Goal: Task Accomplishment & Management: Use online tool/utility

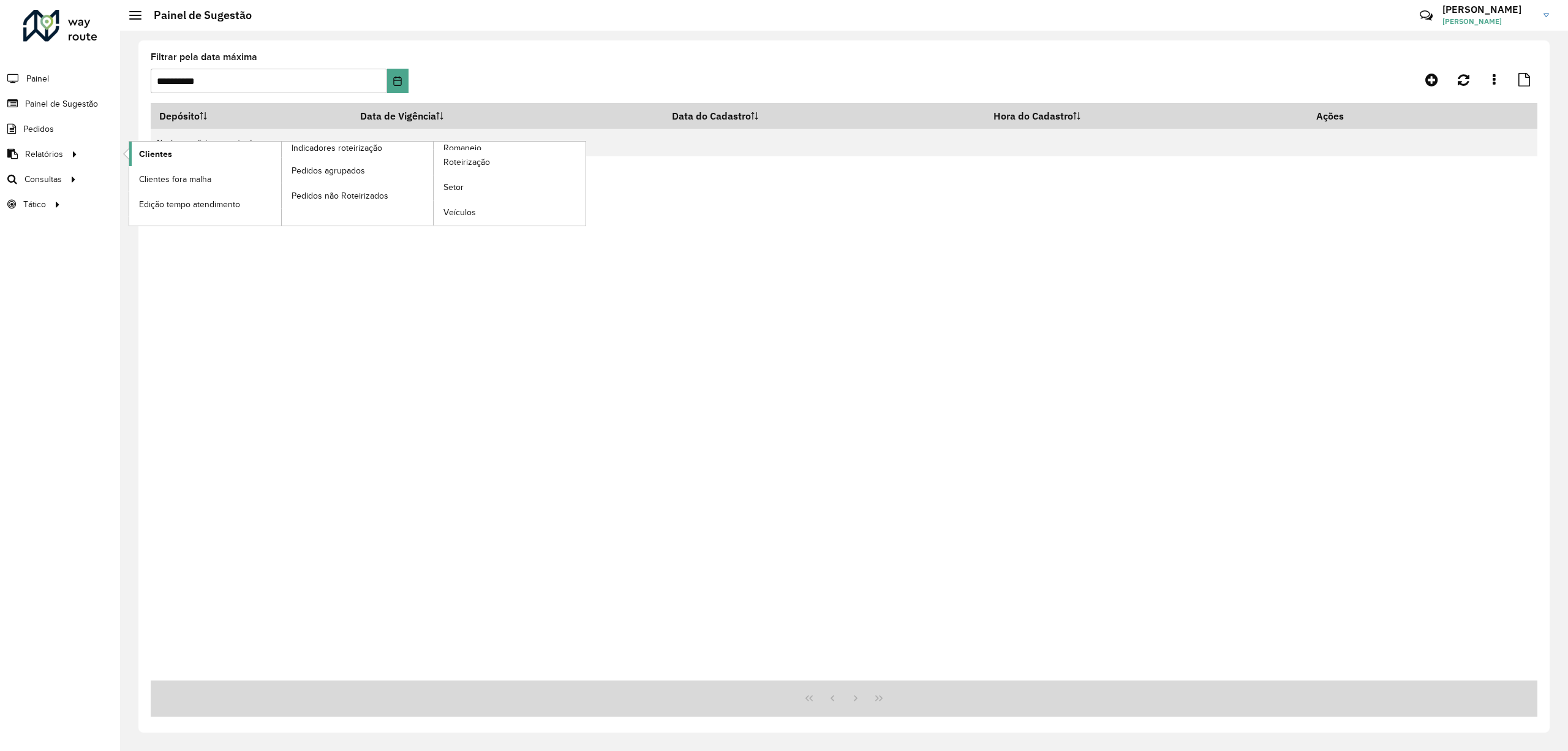
click at [167, 148] on span "Clientes" at bounding box center [156, 154] width 33 height 13
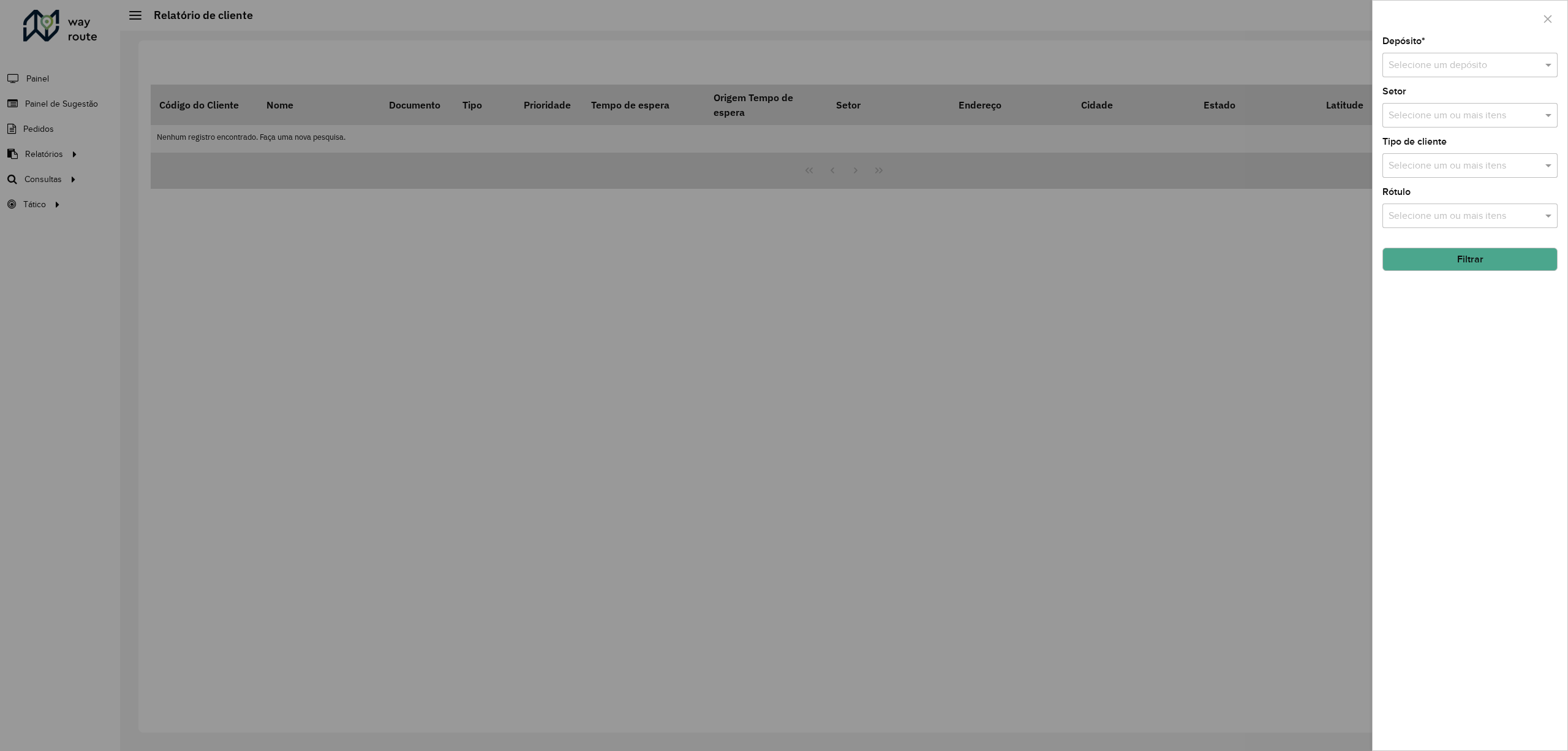
click at [61, 133] on div at bounding box center [784, 376] width 1568 height 751
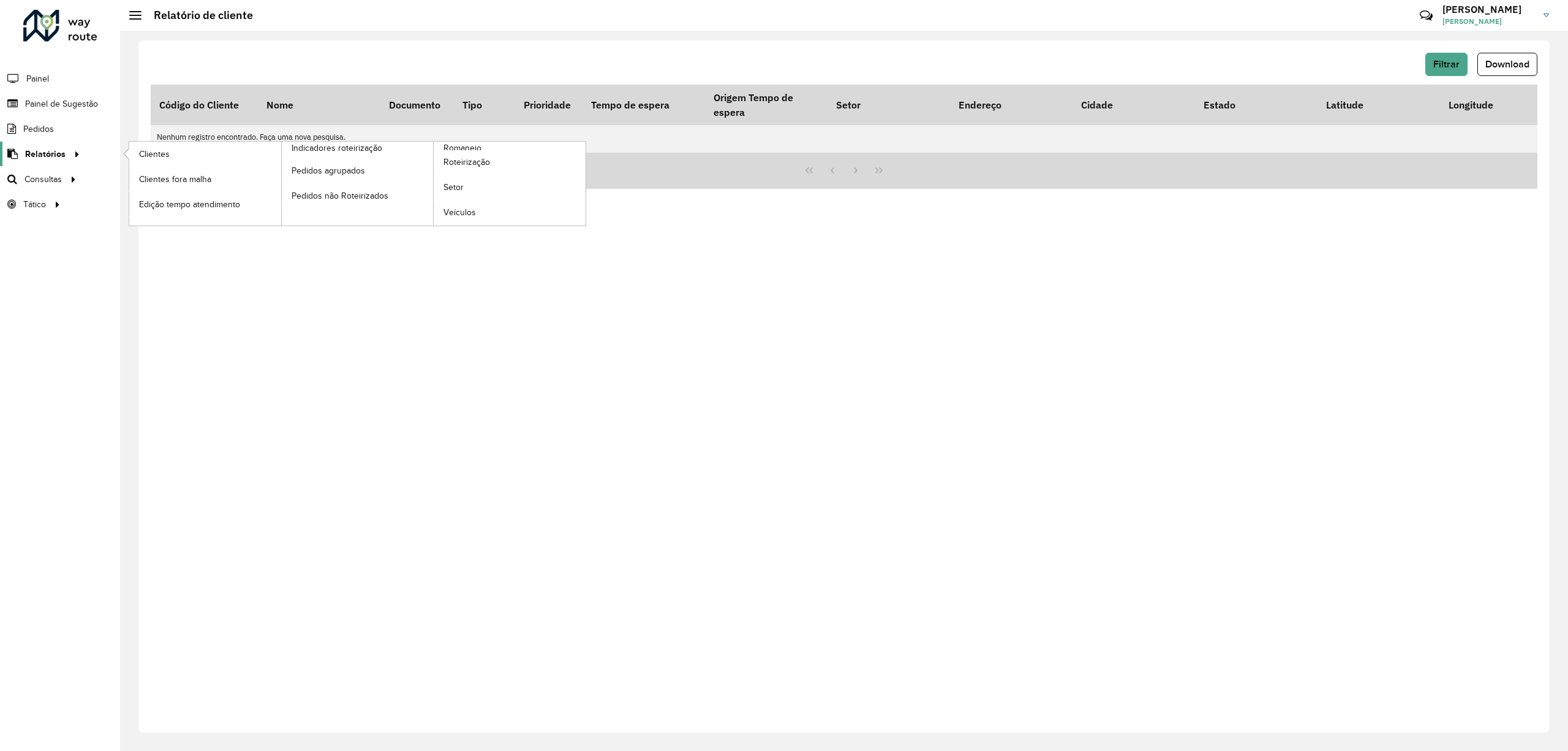
click at [62, 158] on span "Relatórios" at bounding box center [45, 154] width 41 height 13
click at [488, 143] on link "Romaneio" at bounding box center [433, 183] width 305 height 84
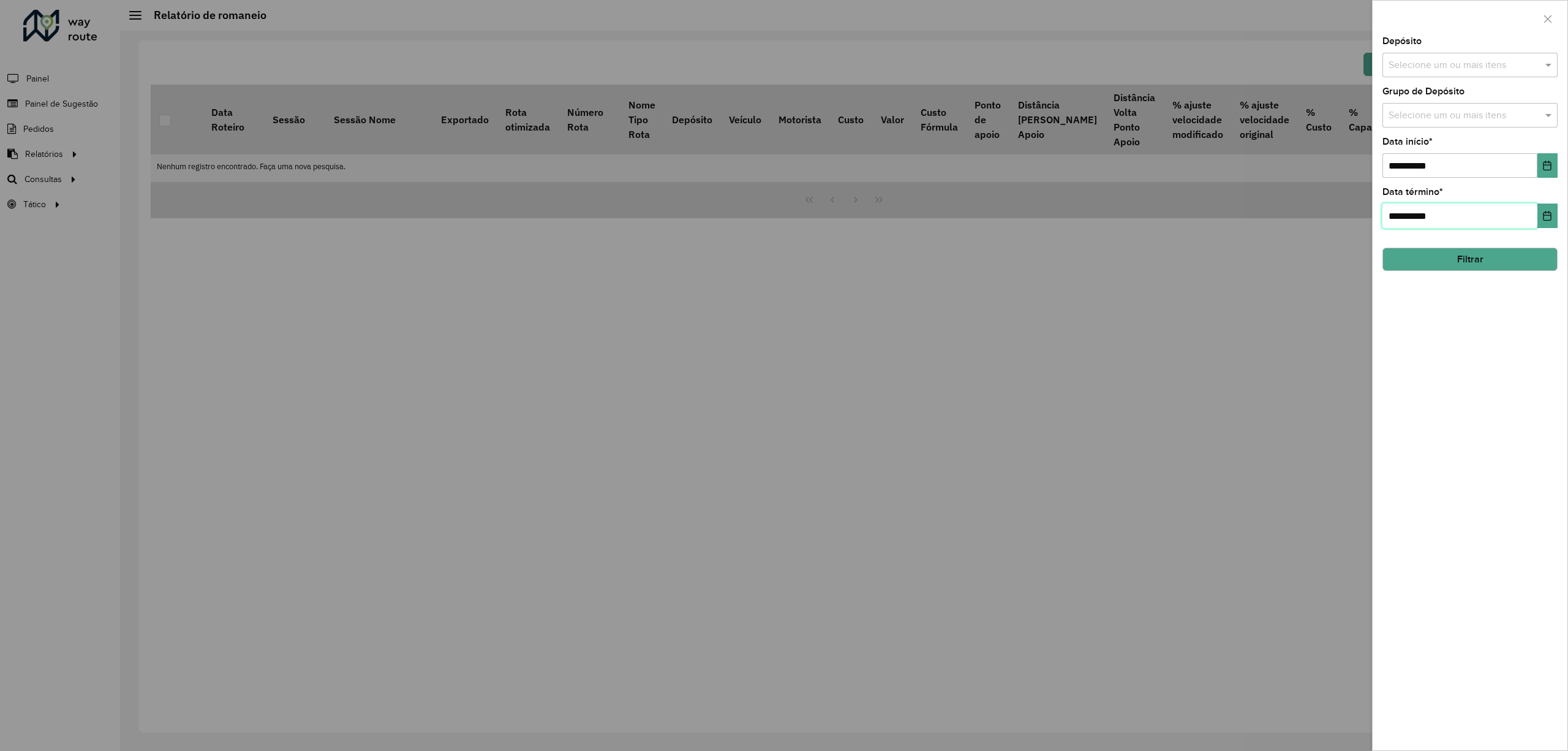
click at [1475, 226] on input "**********" at bounding box center [1460, 215] width 155 height 24
click at [1479, 248] on button "Filtrar" at bounding box center [1469, 259] width 175 height 23
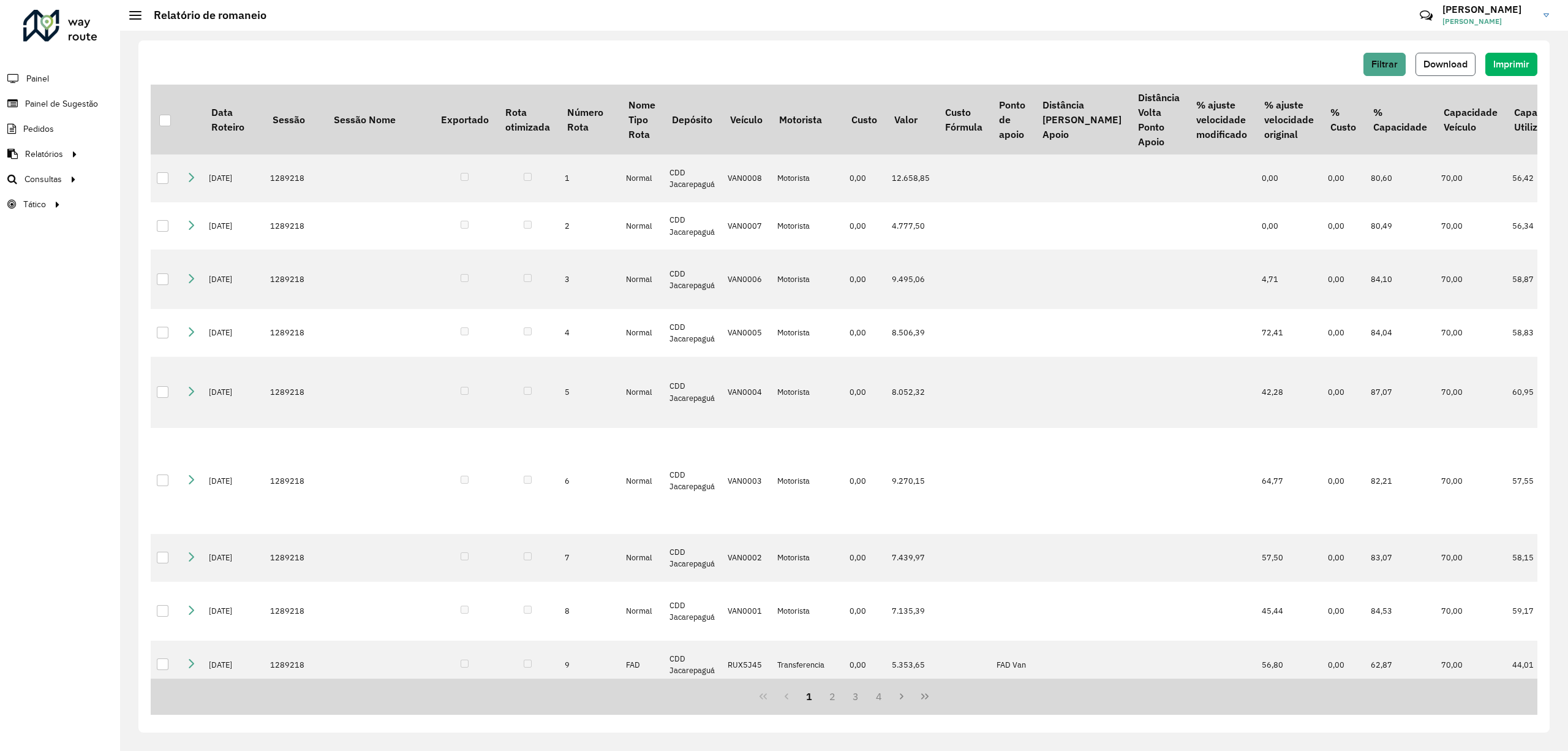
click at [1441, 61] on span "Download" at bounding box center [1446, 64] width 44 height 11
click at [163, 180] on span "Roteirização" at bounding box center [163, 179] width 49 height 13
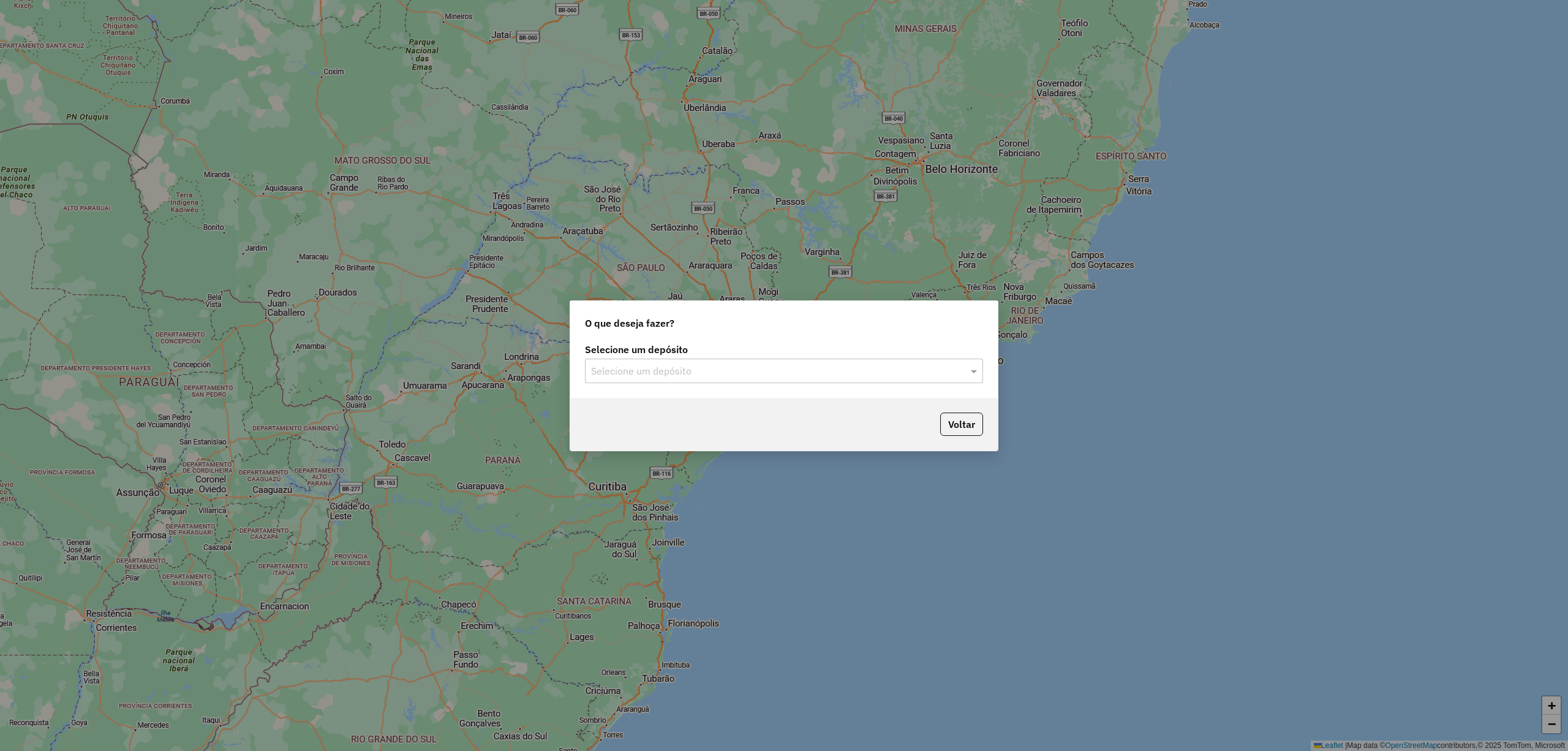
click at [714, 382] on div "Selecione um depósito" at bounding box center [784, 370] width 399 height 24
click at [714, 374] on input "text" at bounding box center [772, 371] width 362 height 15
drag, startPoint x: 714, startPoint y: 401, endPoint x: 723, endPoint y: 418, distance: 19.2
click at [714, 401] on div "CDD Jacarepaguá" at bounding box center [784, 406] width 397 height 21
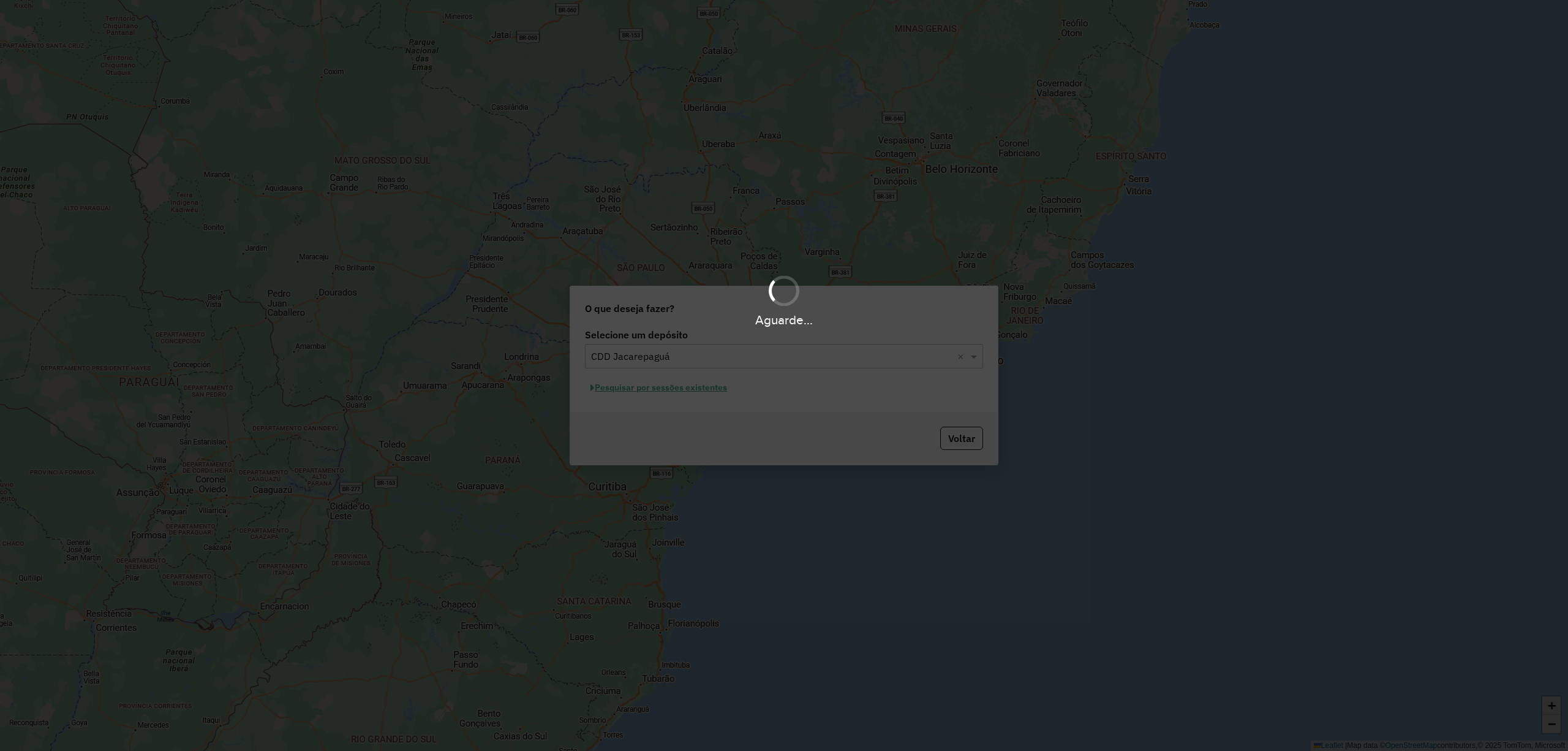
click at [700, 388] on div "Aguarde..." at bounding box center [784, 376] width 1568 height 751
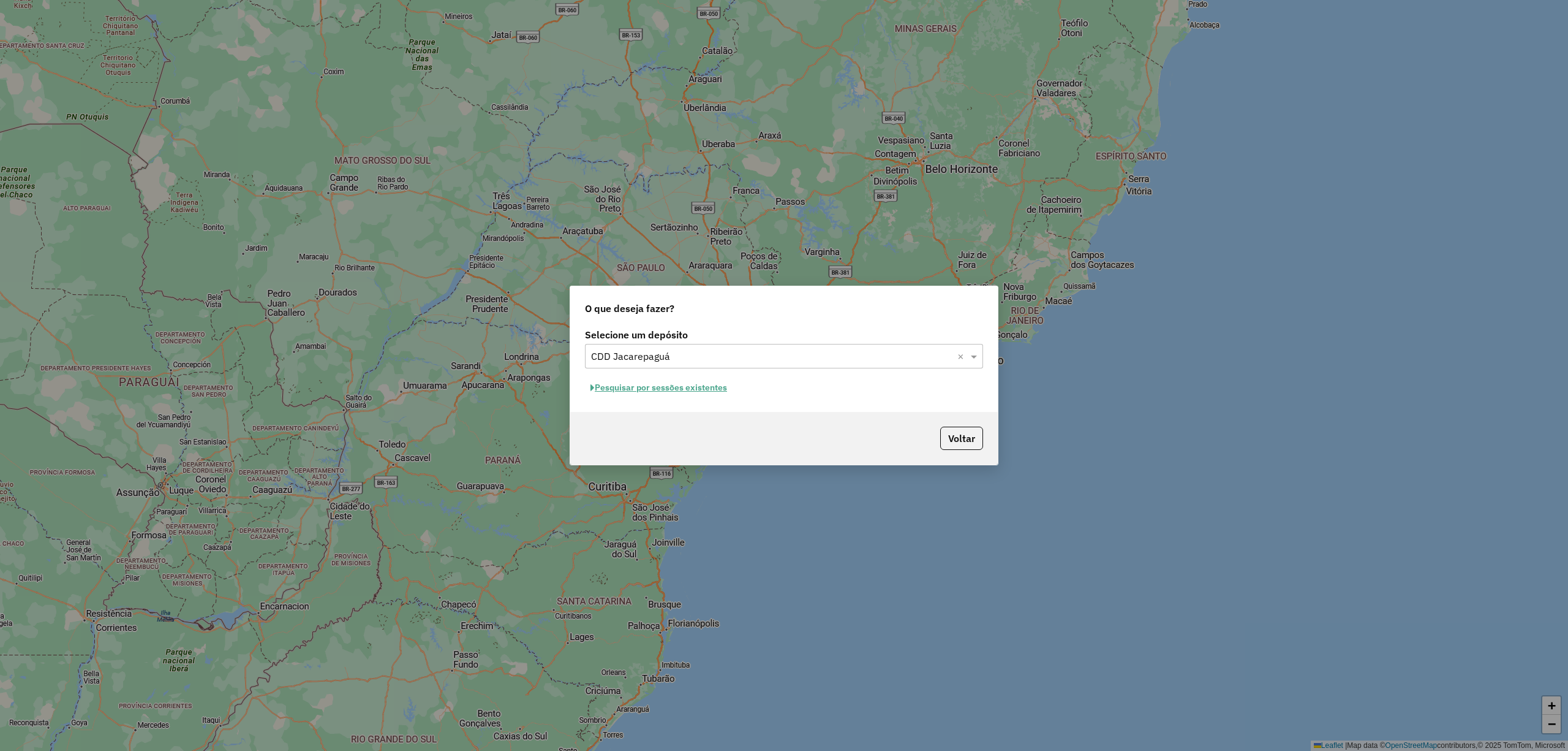
click at [700, 382] on button "Pesquisar por sessões existentes" at bounding box center [659, 388] width 148 height 19
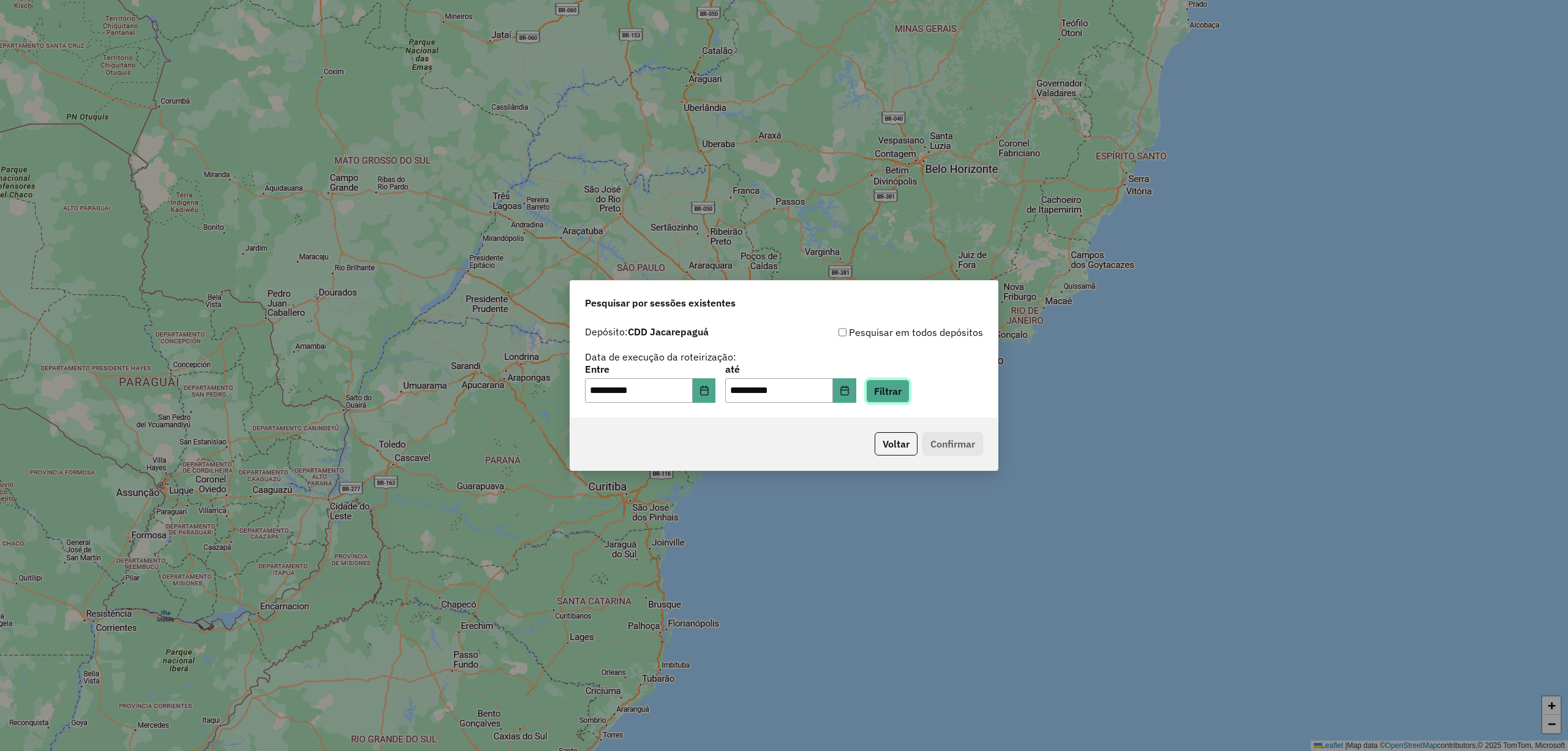
click at [898, 383] on button "Filtrar" at bounding box center [887, 391] width 44 height 23
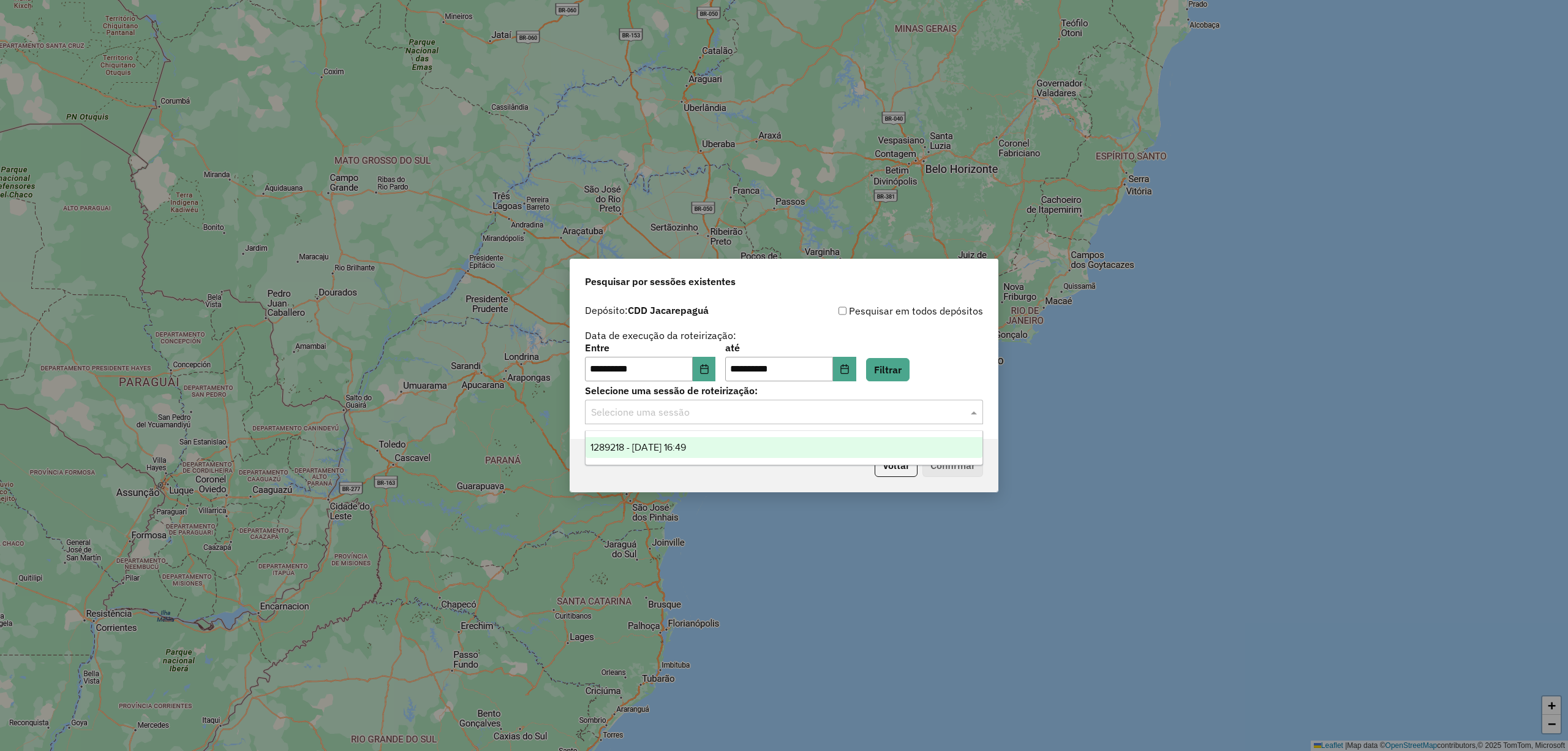
click at [671, 410] on input "text" at bounding box center [772, 412] width 362 height 15
click at [677, 454] on div "1289218 - 06/10/2025 16:49" at bounding box center [784, 447] width 397 height 21
click at [959, 457] on button "Confirmar" at bounding box center [953, 466] width 61 height 23
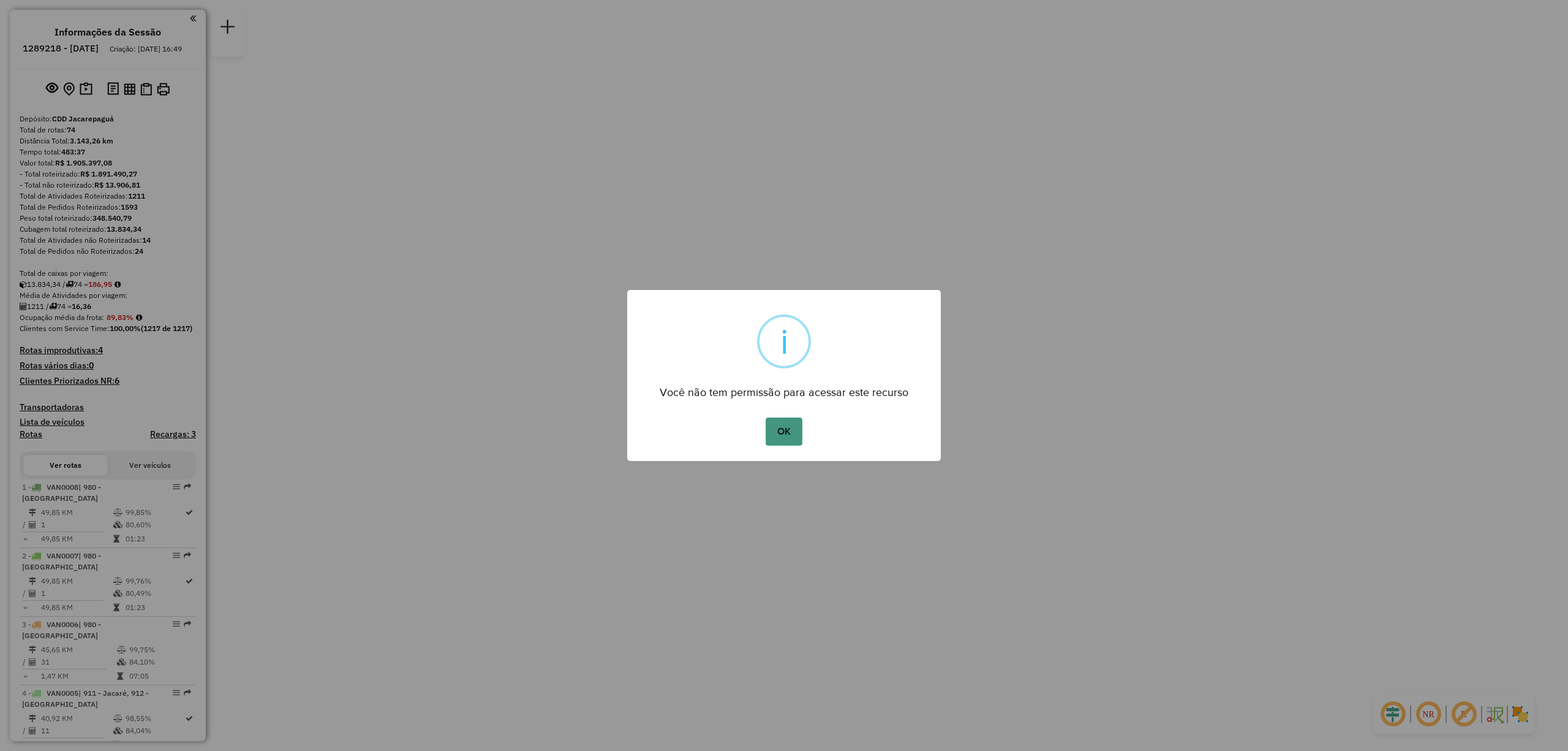
click at [778, 442] on button "OK" at bounding box center [784, 431] width 36 height 28
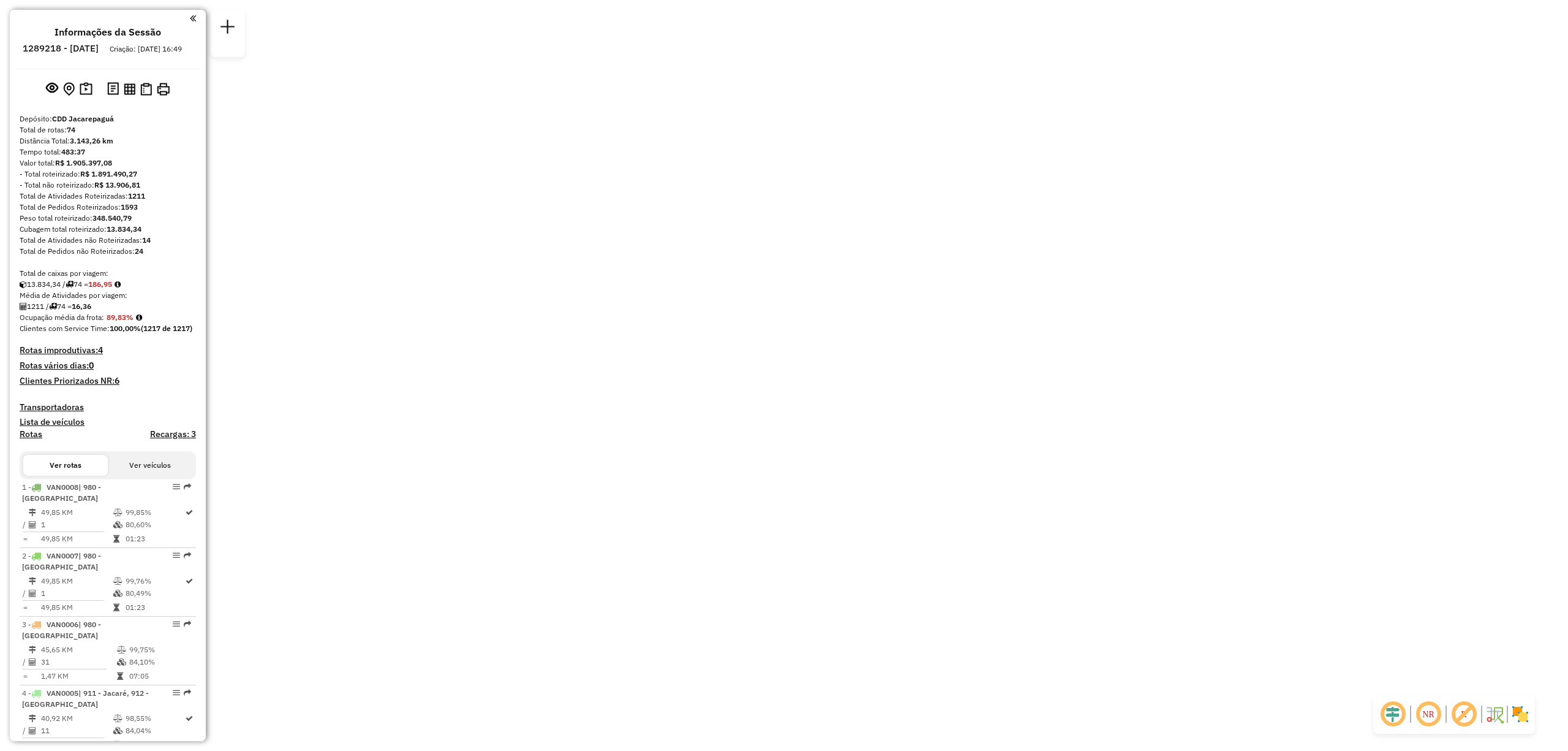
click at [784, 0] on div "Janela de atendimento Grade de atendimento Capacidade Transportadoras Veículos …" at bounding box center [784, 0] width 1568 height 0
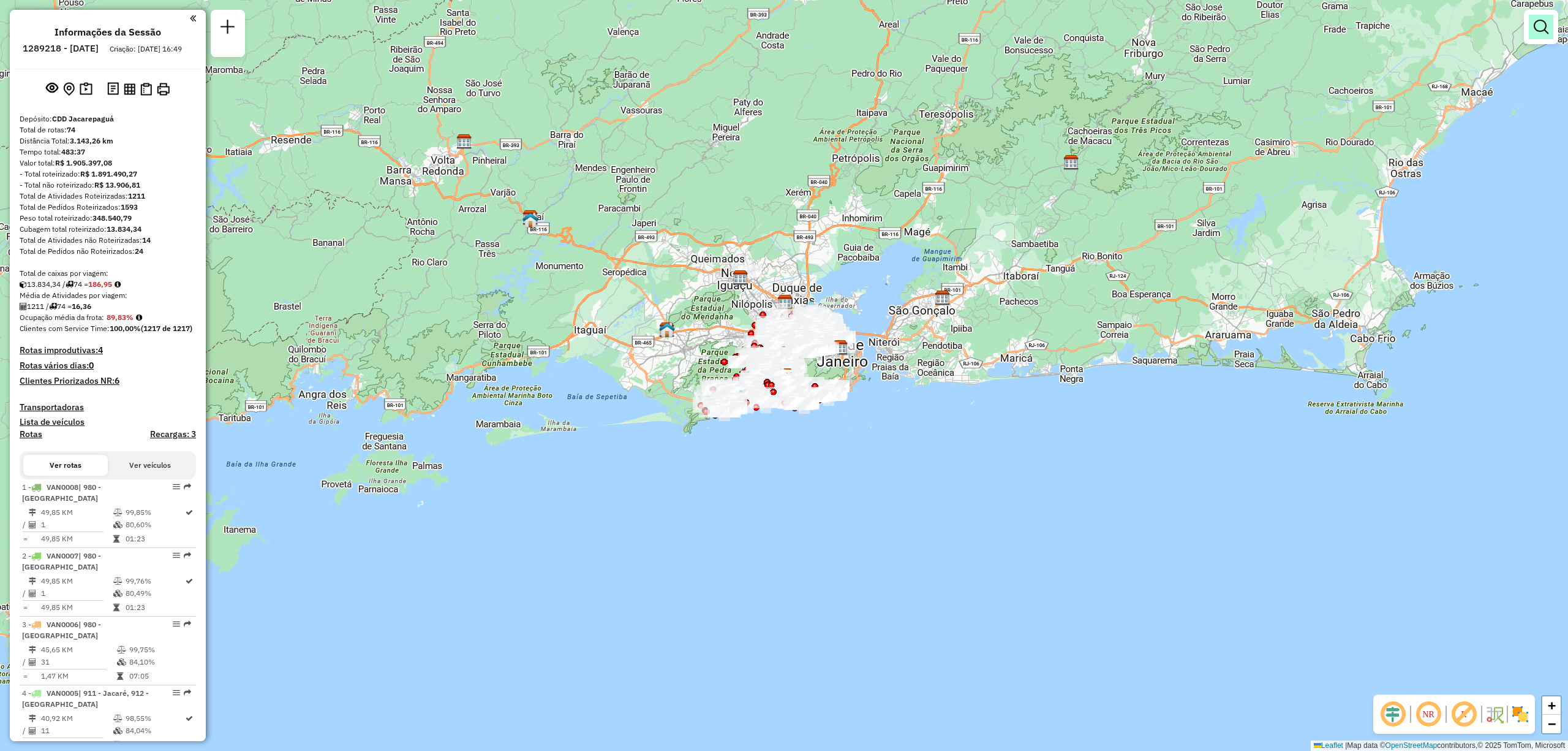
click at [1541, 26] on em at bounding box center [1541, 26] width 15 height 15
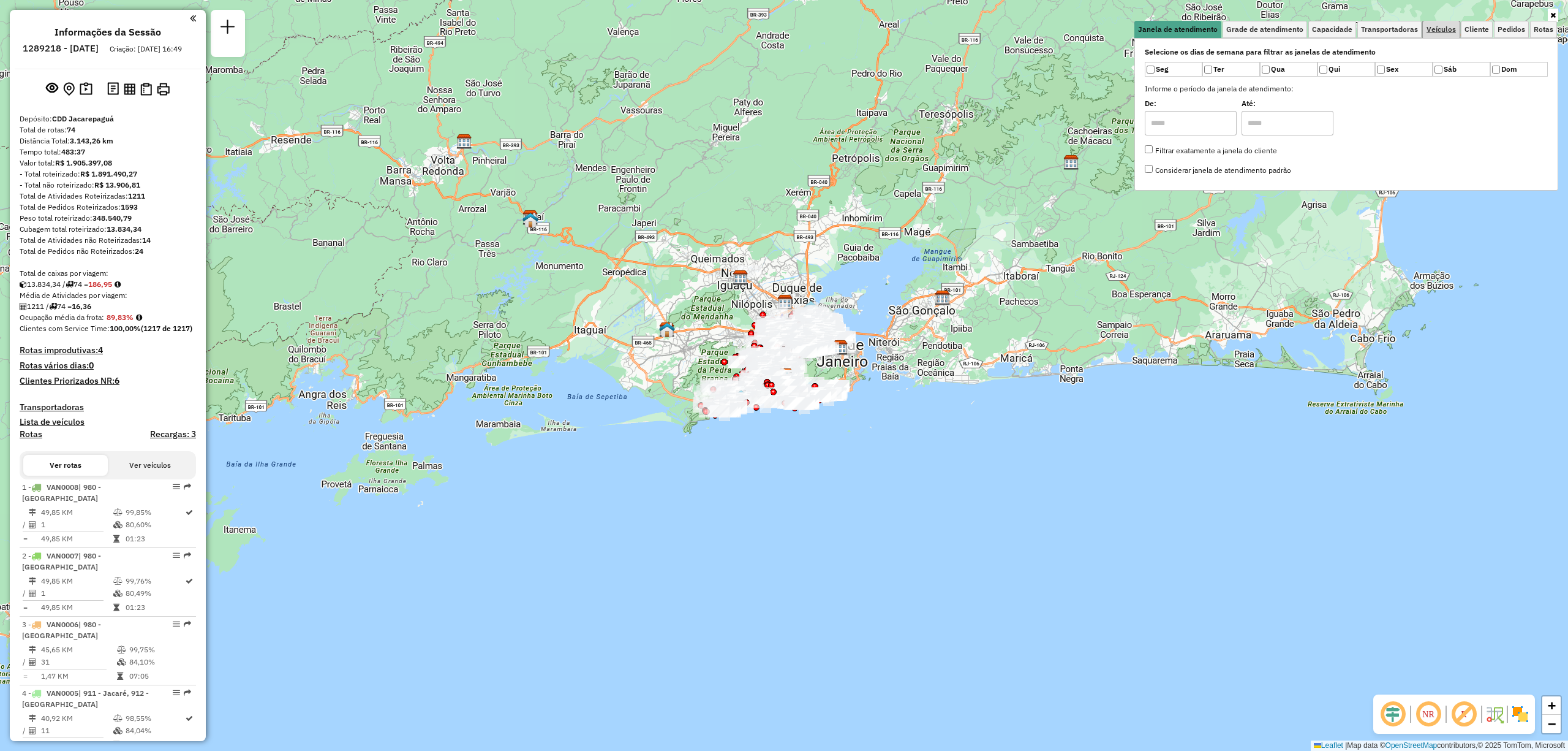
click at [1438, 27] on span "Veículos" at bounding box center [1441, 30] width 29 height 8
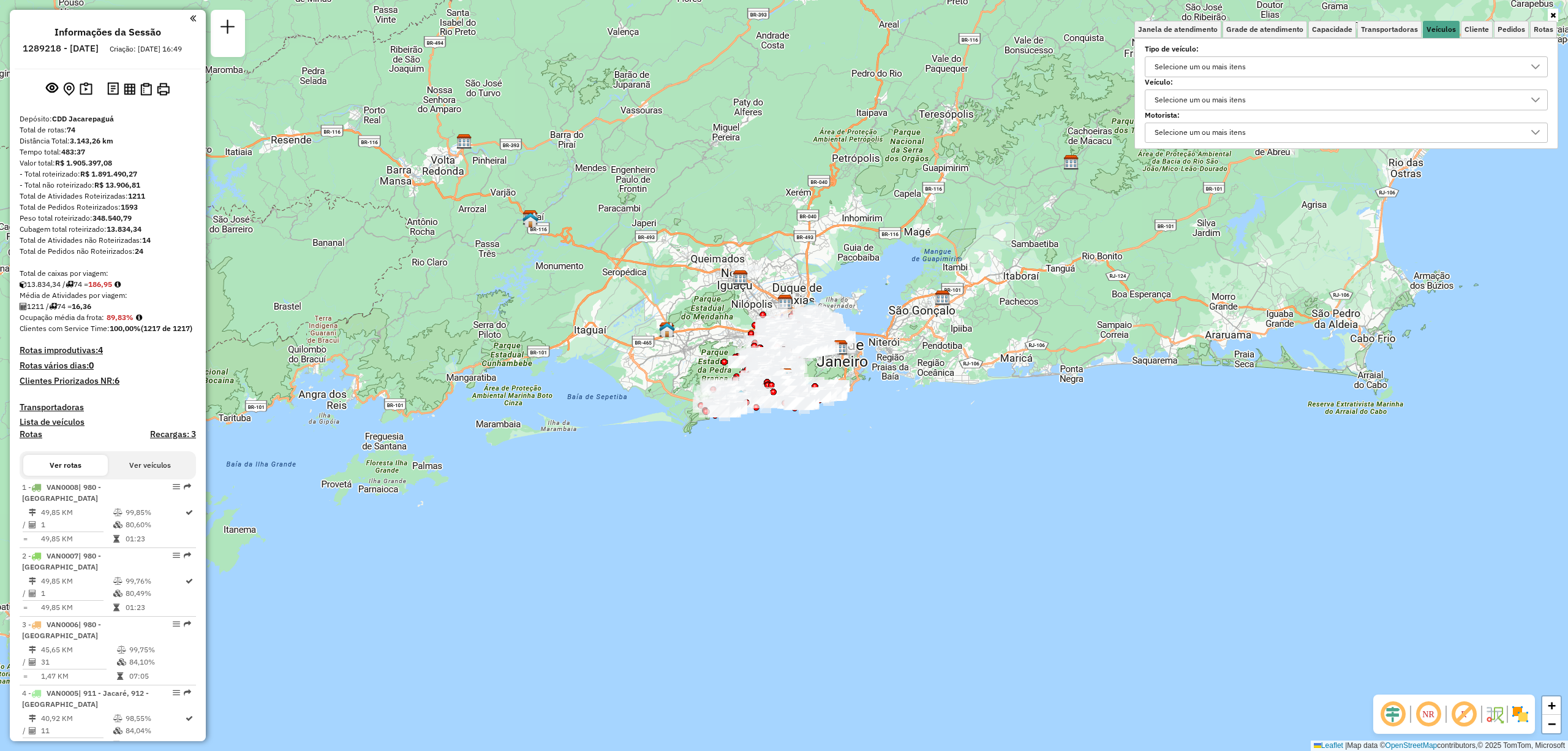
click at [1226, 92] on div "Selecione um ou mais itens" at bounding box center [1199, 100] width 100 height 19
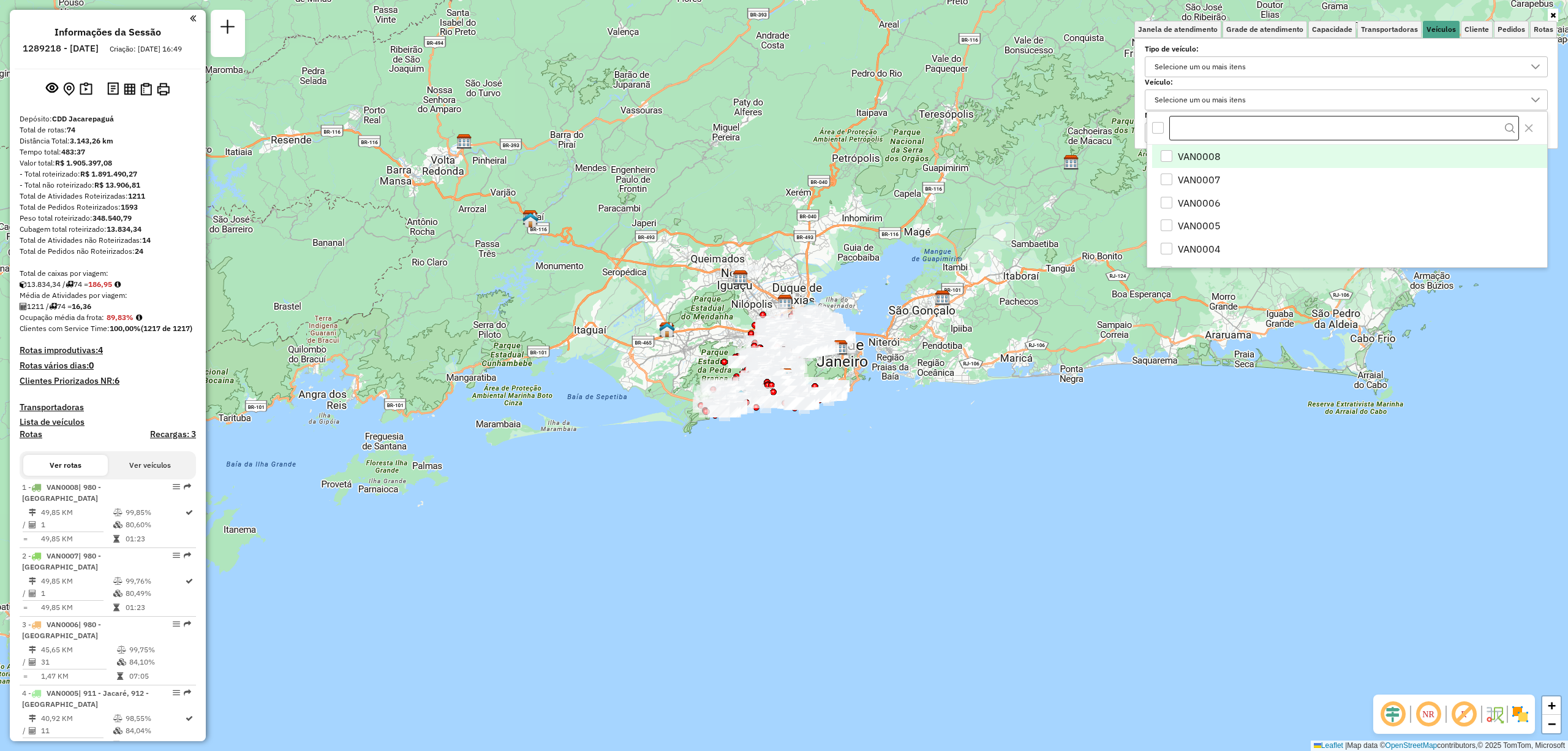
scroll to position [8, 45]
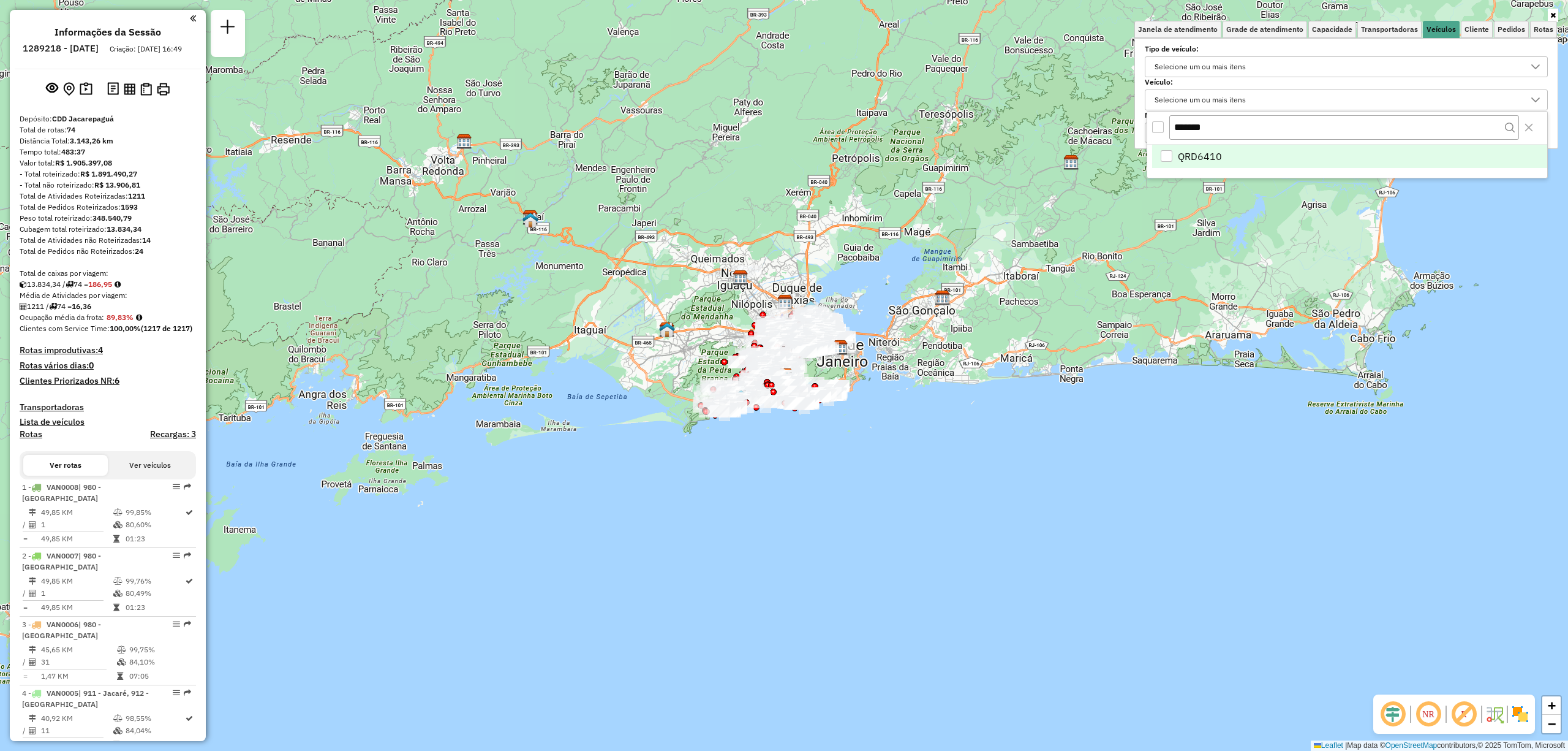
type input "*******"
click at [1169, 153] on div "QRD6410" at bounding box center [1167, 156] width 12 height 12
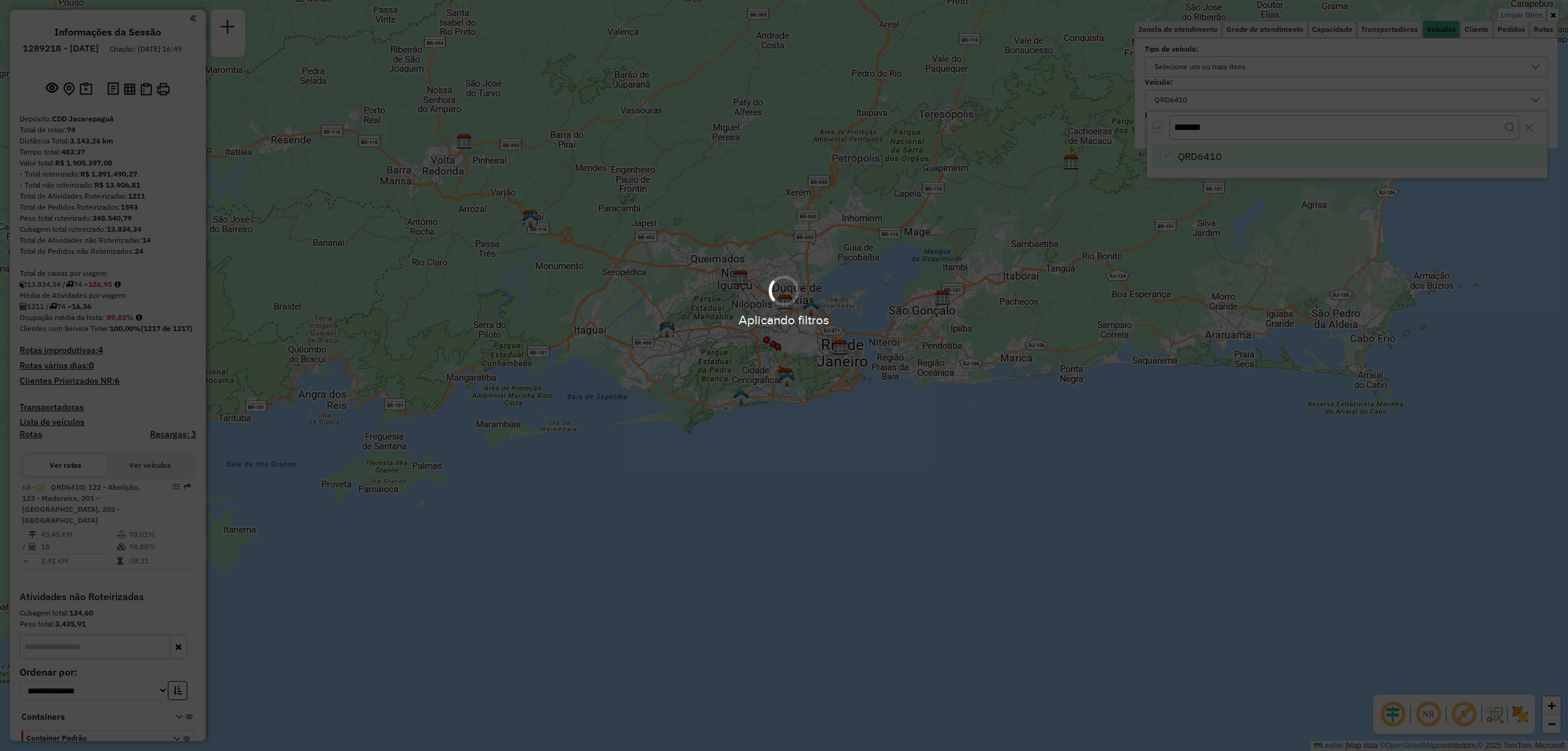
click at [819, 481] on div "Aplicando filtros" at bounding box center [784, 376] width 1568 height 751
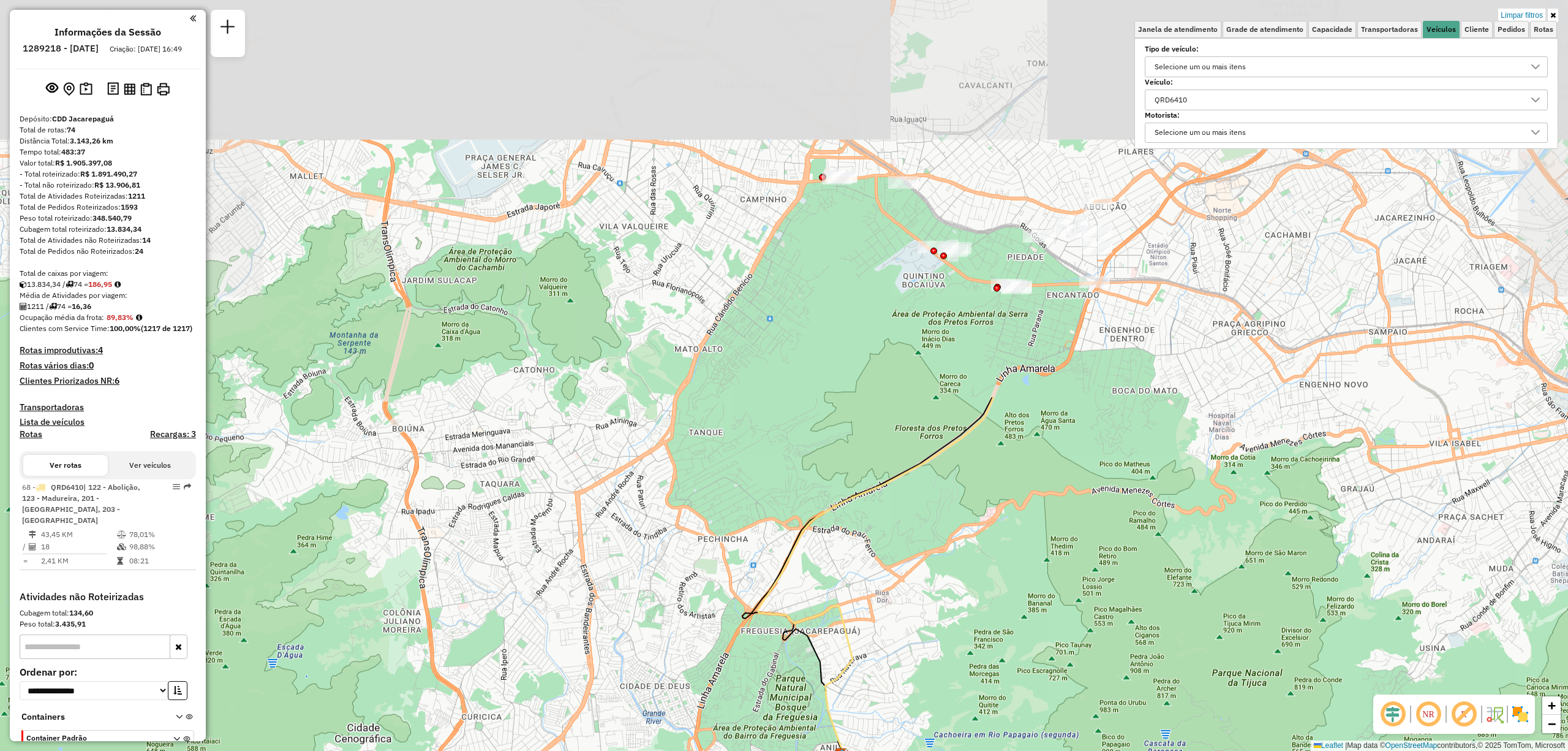
drag, startPoint x: 958, startPoint y: 126, endPoint x: 868, endPoint y: 599, distance: 481.5
click at [868, 599] on div "Limpar filtros Janela de atendimento Grade de atendimento Capacidade Transporta…" at bounding box center [784, 376] width 1568 height 751
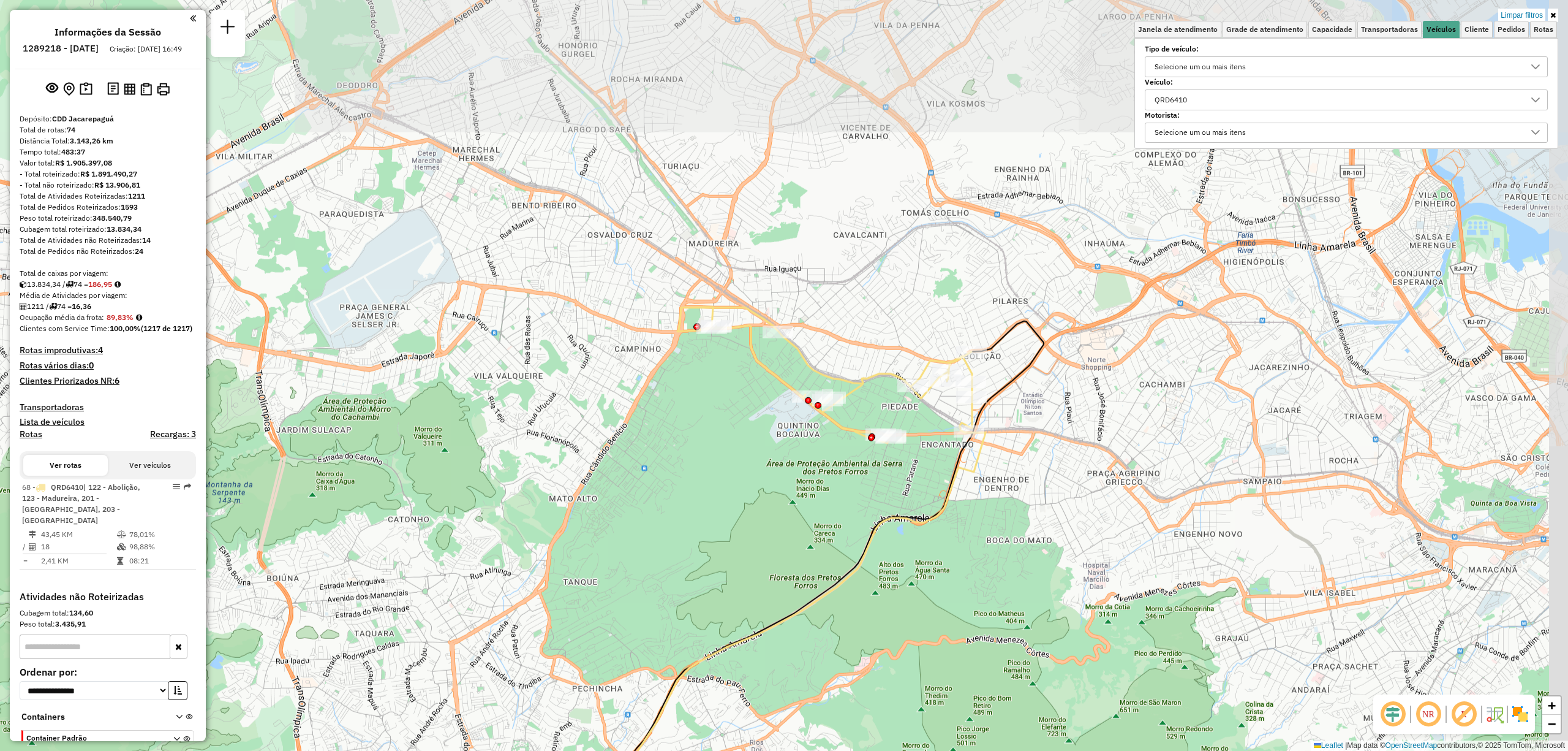
drag, startPoint x: 882, startPoint y: 344, endPoint x: 757, endPoint y: 493, distance: 194.5
click at [757, 493] on div "Limpar filtros Janela de atendimento Grade de atendimento Capacidade Transporta…" at bounding box center [784, 376] width 1568 height 751
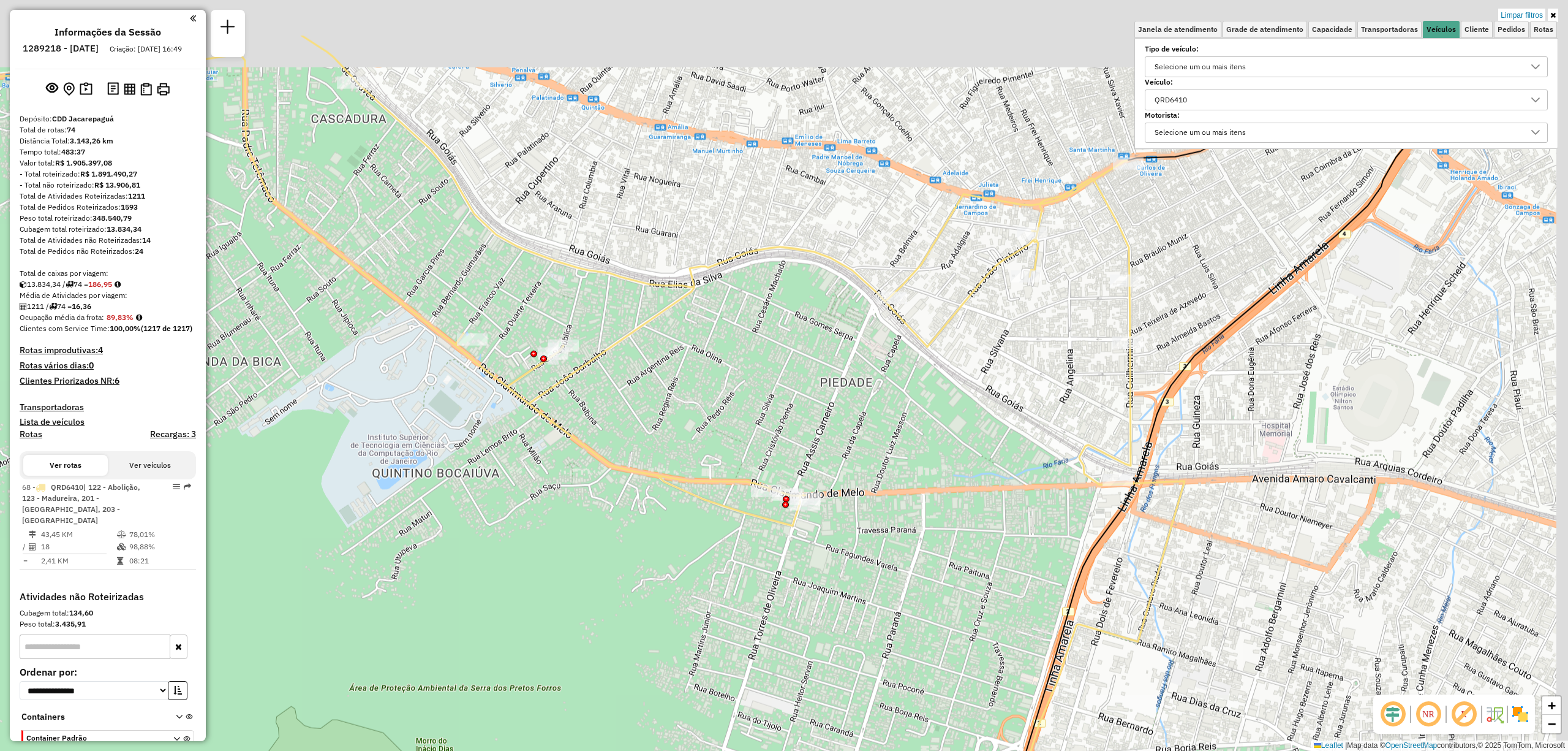
drag, startPoint x: 1240, startPoint y: 412, endPoint x: 1112, endPoint y: 515, distance: 164.3
click at [1112, 515] on icon at bounding box center [1062, 487] width 709 height 898
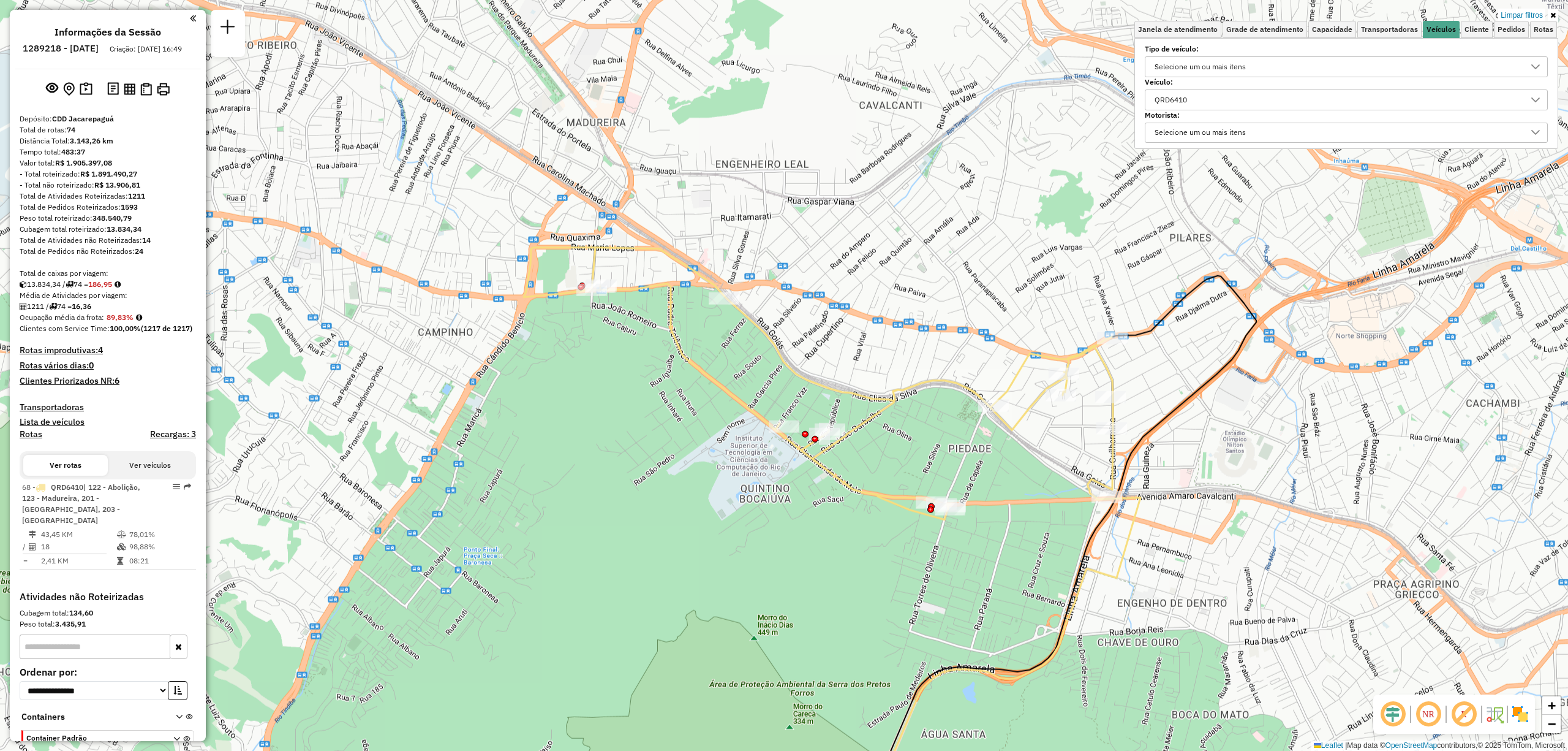
click at [1518, 719] on img at bounding box center [1521, 714] width 19 height 19
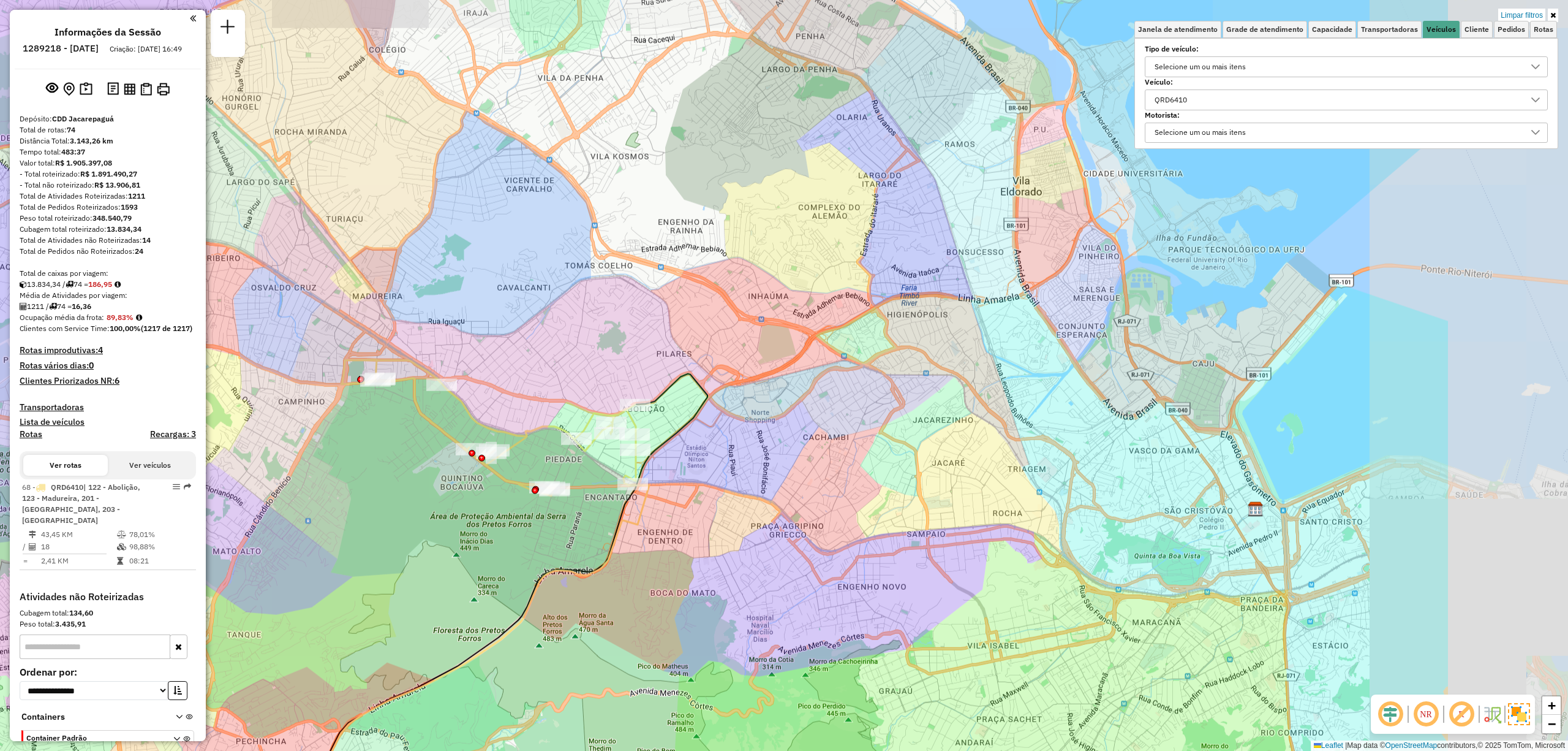
drag, startPoint x: 1182, startPoint y: 388, endPoint x: 922, endPoint y: 400, distance: 260.3
click at [922, 400] on div "Limpar filtros Janela de atendimento Grade de atendimento Capacidade Transporta…" at bounding box center [784, 376] width 1568 height 751
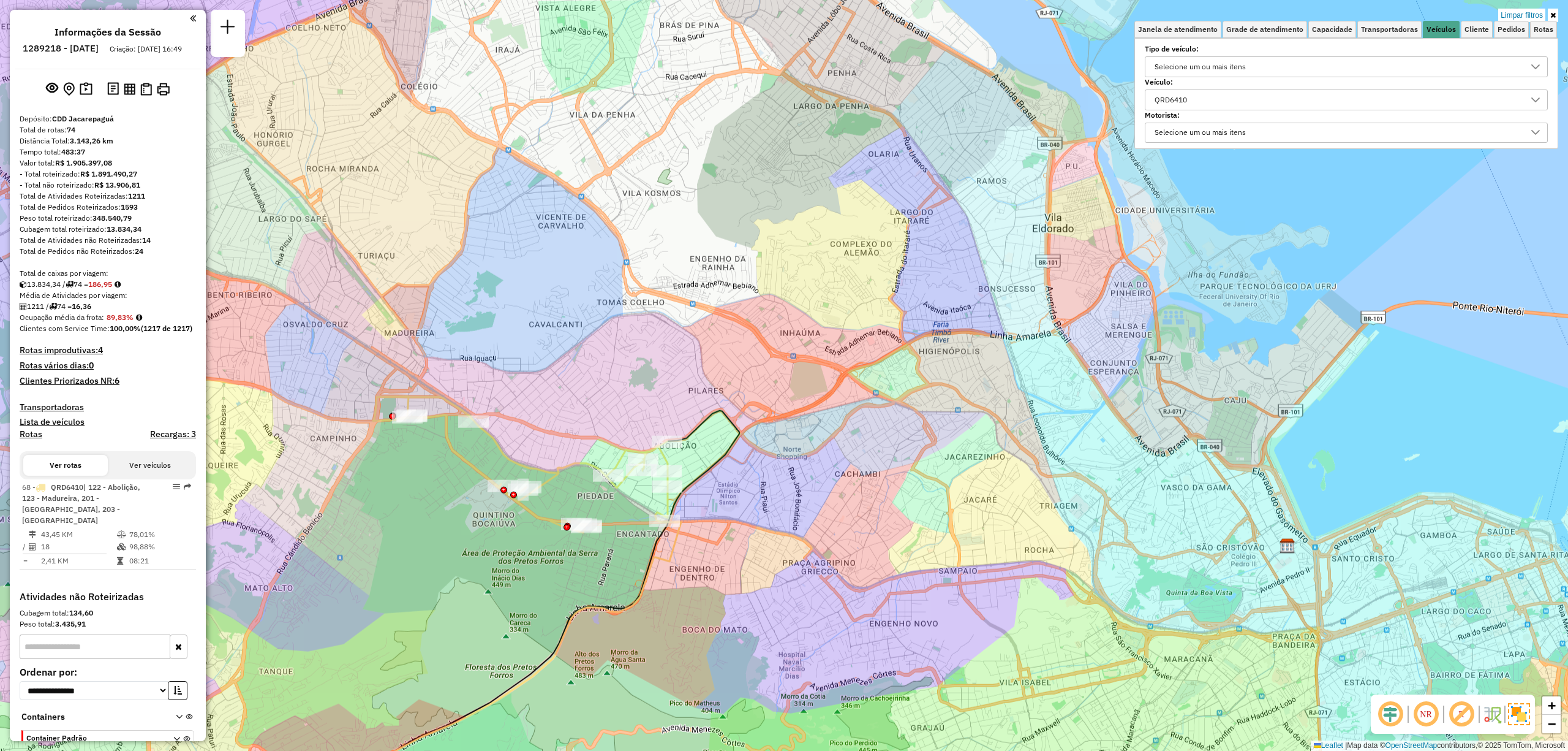
drag, startPoint x: 886, startPoint y: 398, endPoint x: 921, endPoint y: 452, distance: 64.4
click at [921, 452] on div "Limpar filtros Janela de atendimento Grade de atendimento Capacidade Transporta…" at bounding box center [784, 376] width 1568 height 751
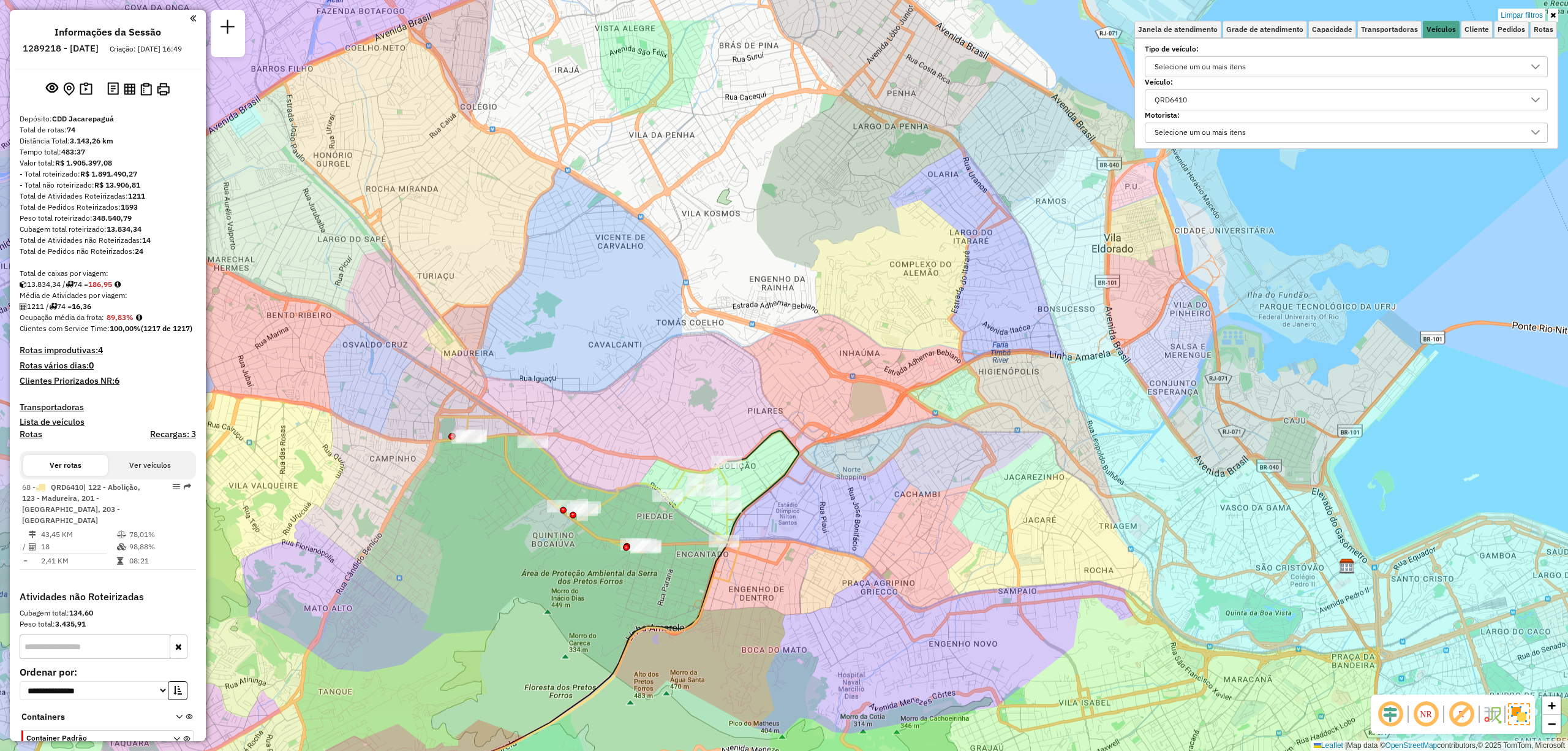
drag, startPoint x: 645, startPoint y: 383, endPoint x: 668, endPoint y: 386, distance: 23.2
click at [668, 386] on div "Limpar filtros Janela de atendimento Grade de atendimento Capacidade Transporta…" at bounding box center [784, 376] width 1568 height 751
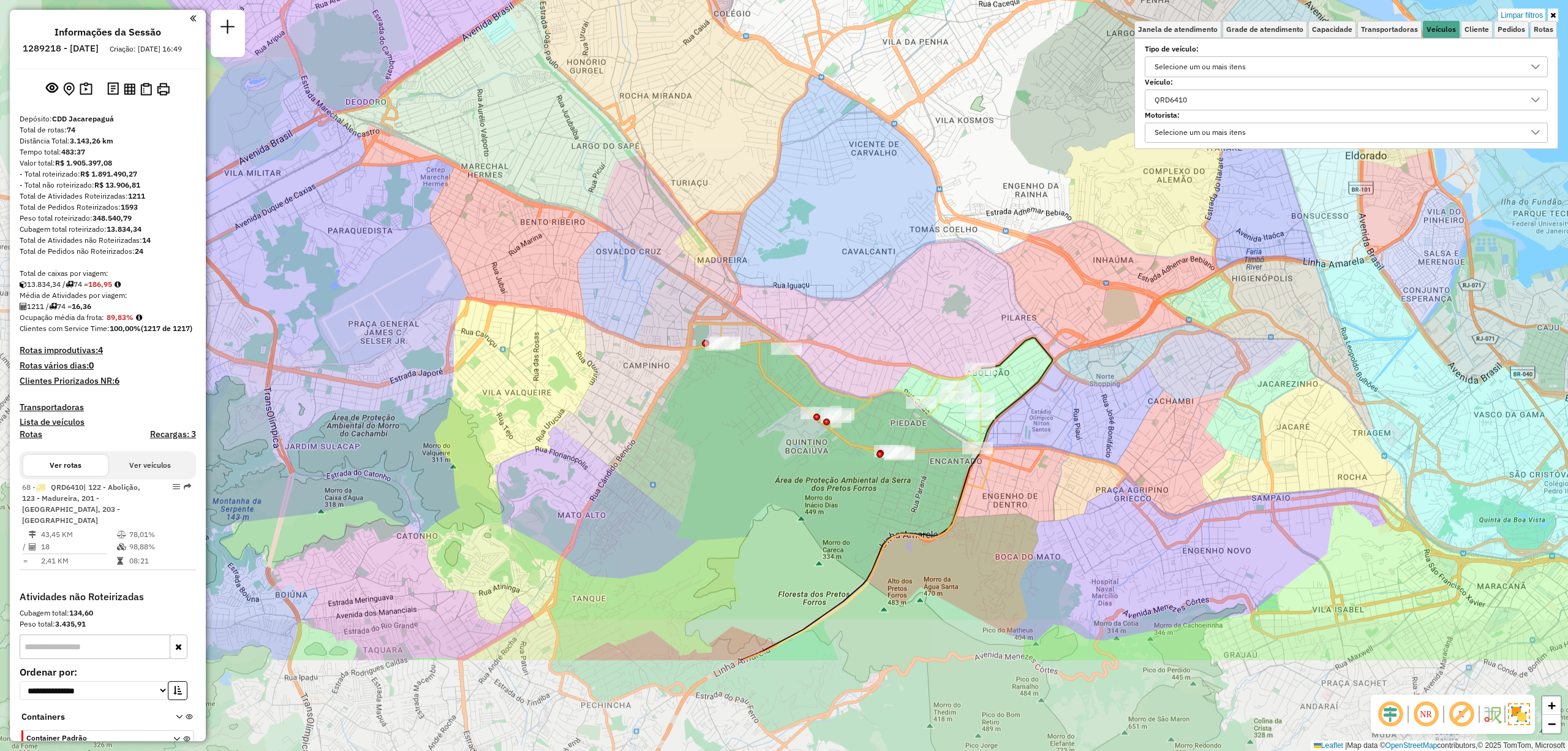
drag, startPoint x: 598, startPoint y: 579, endPoint x: 797, endPoint y: 410, distance: 261.1
click at [797, 410] on div "Limpar filtros Janela de atendimento Grade de atendimento Capacidade Transporta…" at bounding box center [784, 376] width 1568 height 751
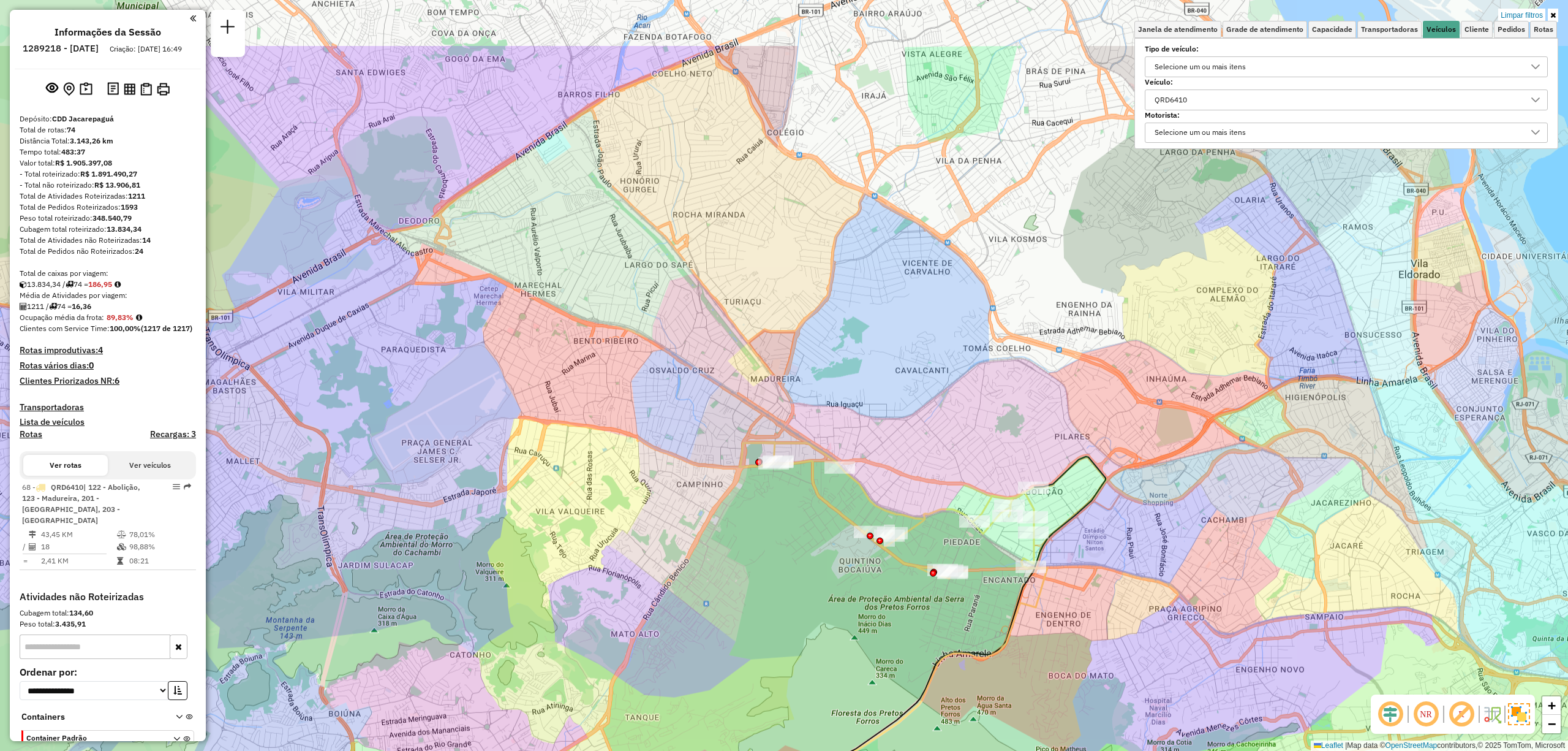
drag, startPoint x: 759, startPoint y: 609, endPoint x: 814, endPoint y: 735, distance: 137.5
click at [814, 735] on div "Limpar filtros Janela de atendimento Grade de atendimento Capacidade Transporta…" at bounding box center [784, 376] width 1568 height 751
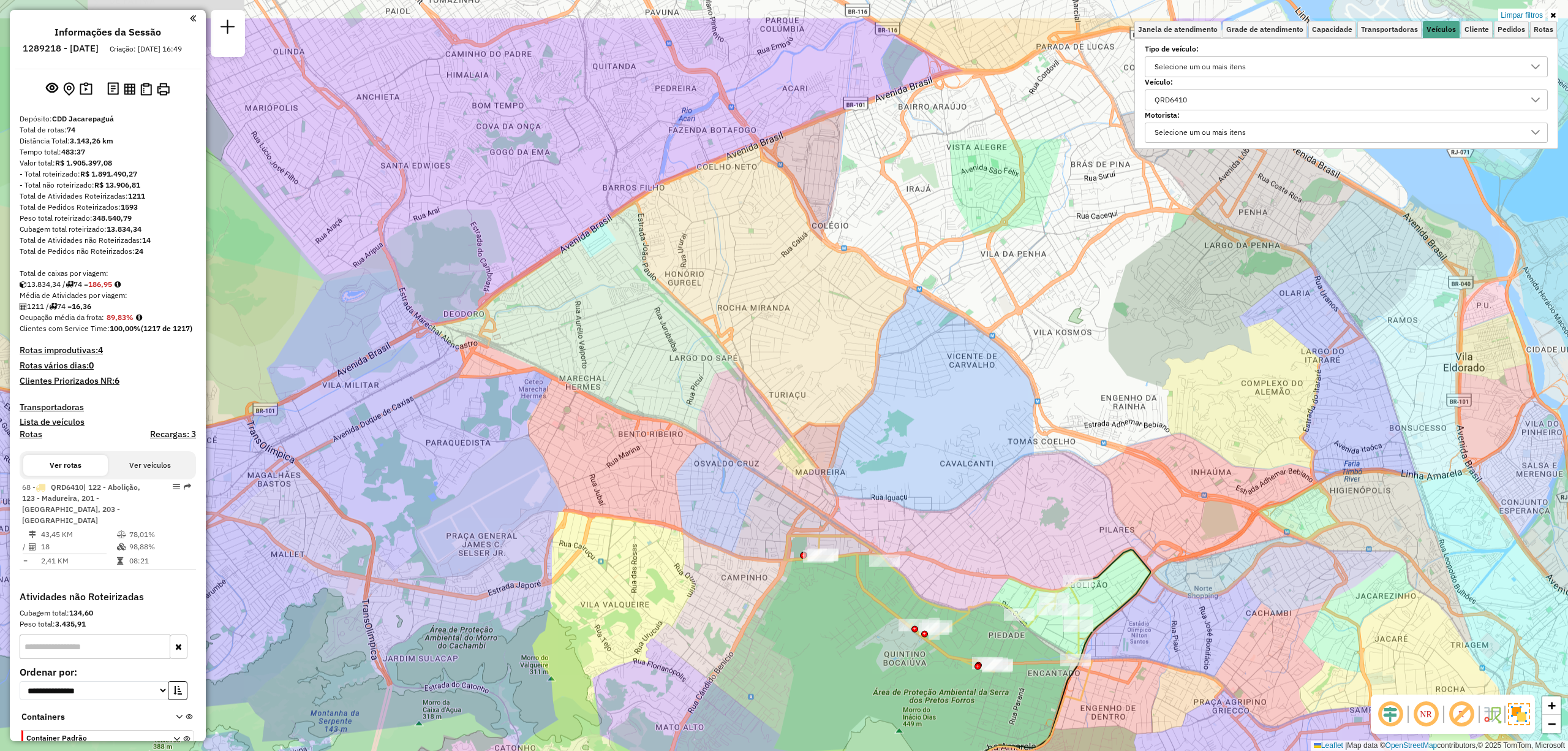
drag, startPoint x: 473, startPoint y: 414, endPoint x: 518, endPoint y: 507, distance: 103.3
click at [518, 507] on div "Limpar filtros Janela de atendimento Grade de atendimento Capacidade Transporta…" at bounding box center [784, 376] width 1568 height 751
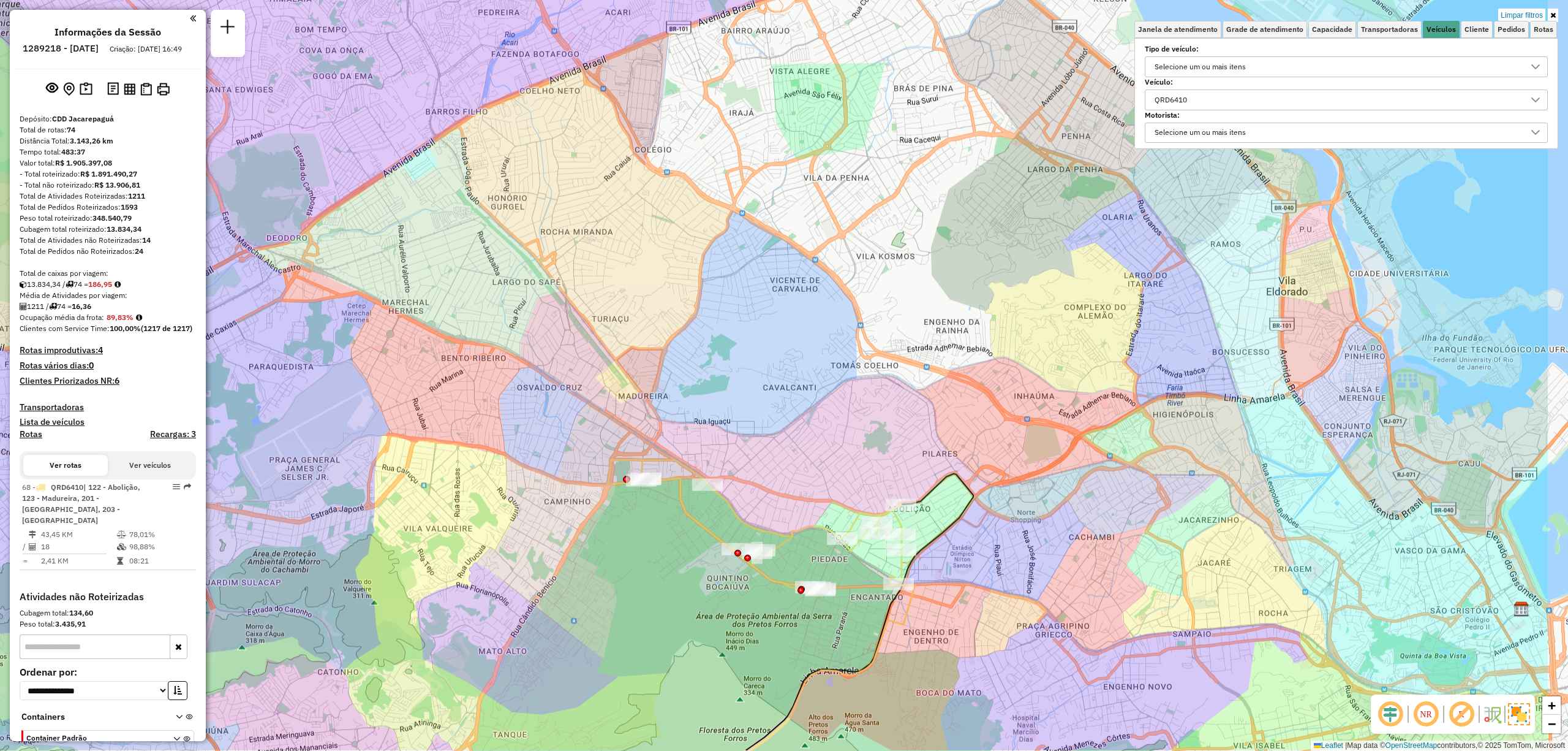
click at [780, 402] on div "Limpar filtros Janela de atendimento Grade de atendimento Capacidade Transporta…" at bounding box center [784, 376] width 1568 height 751
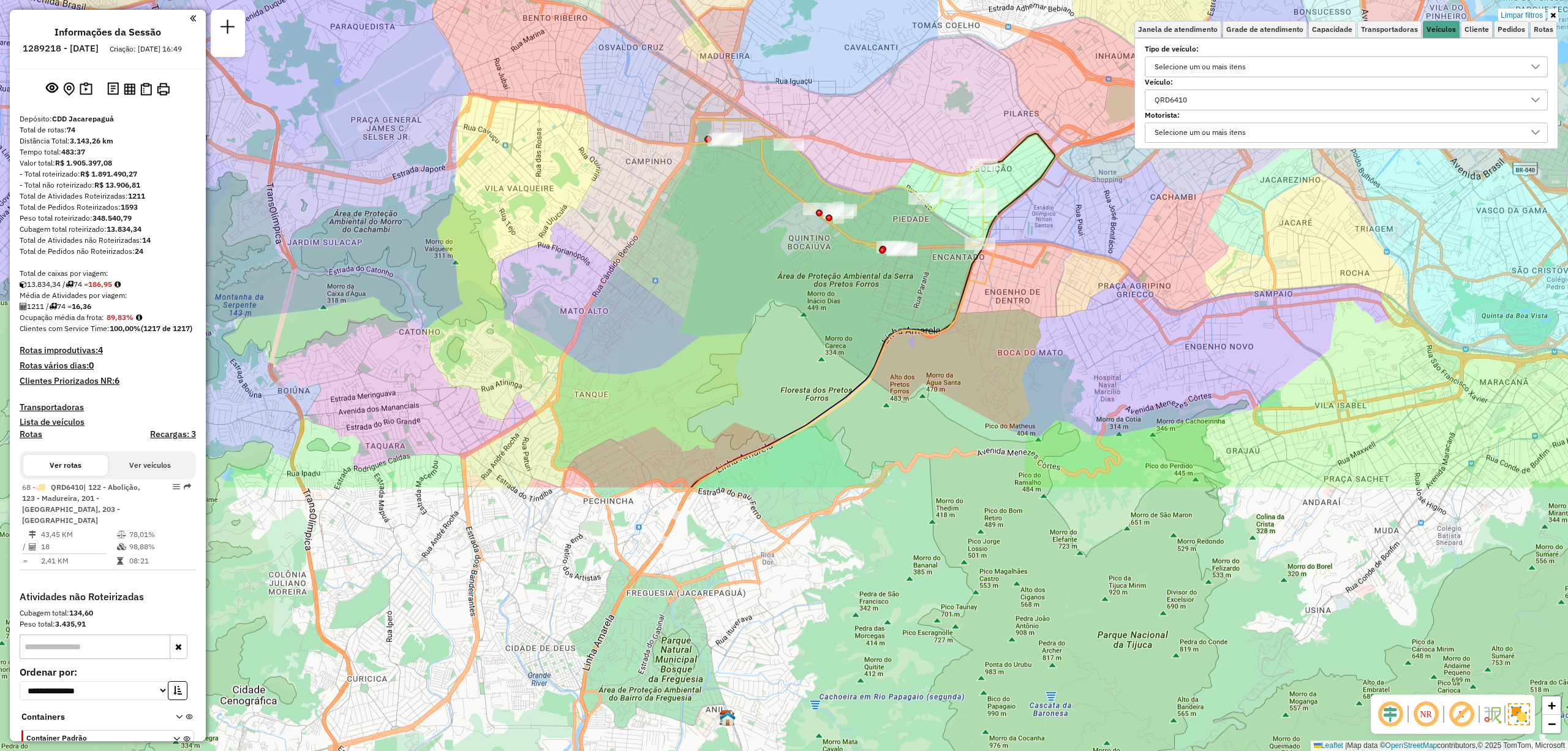
drag, startPoint x: 854, startPoint y: 432, endPoint x: 907, endPoint y: 328, distance: 116.7
click at [907, 328] on icon at bounding box center [844, 366] width 303 height 242
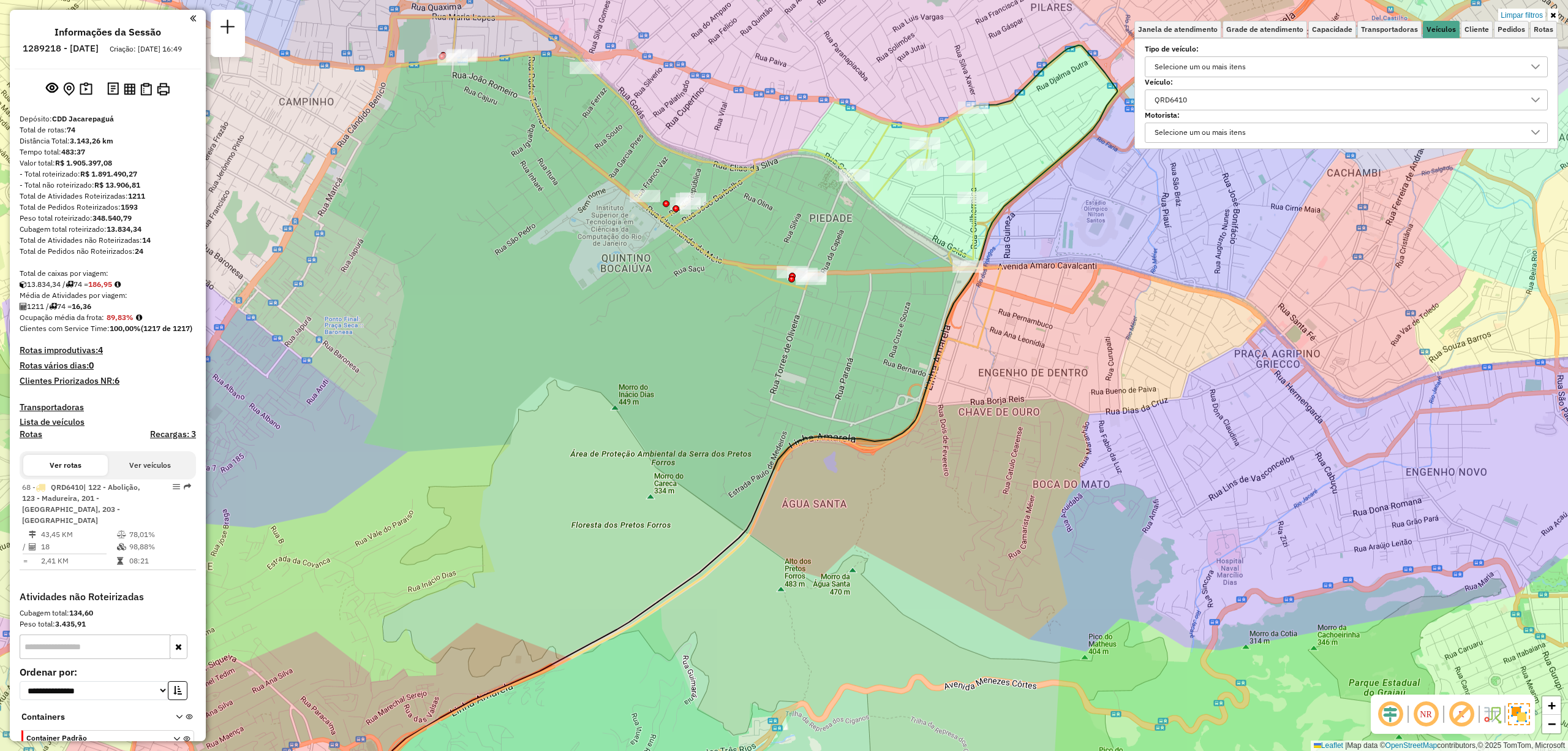
drag, startPoint x: 1076, startPoint y: 244, endPoint x: 1030, endPoint y: 336, distance: 102.9
click at [1030, 333] on div "Limpar filtros Janela de atendimento Grade de atendimento Capacidade Transporta…" at bounding box center [784, 376] width 1568 height 751
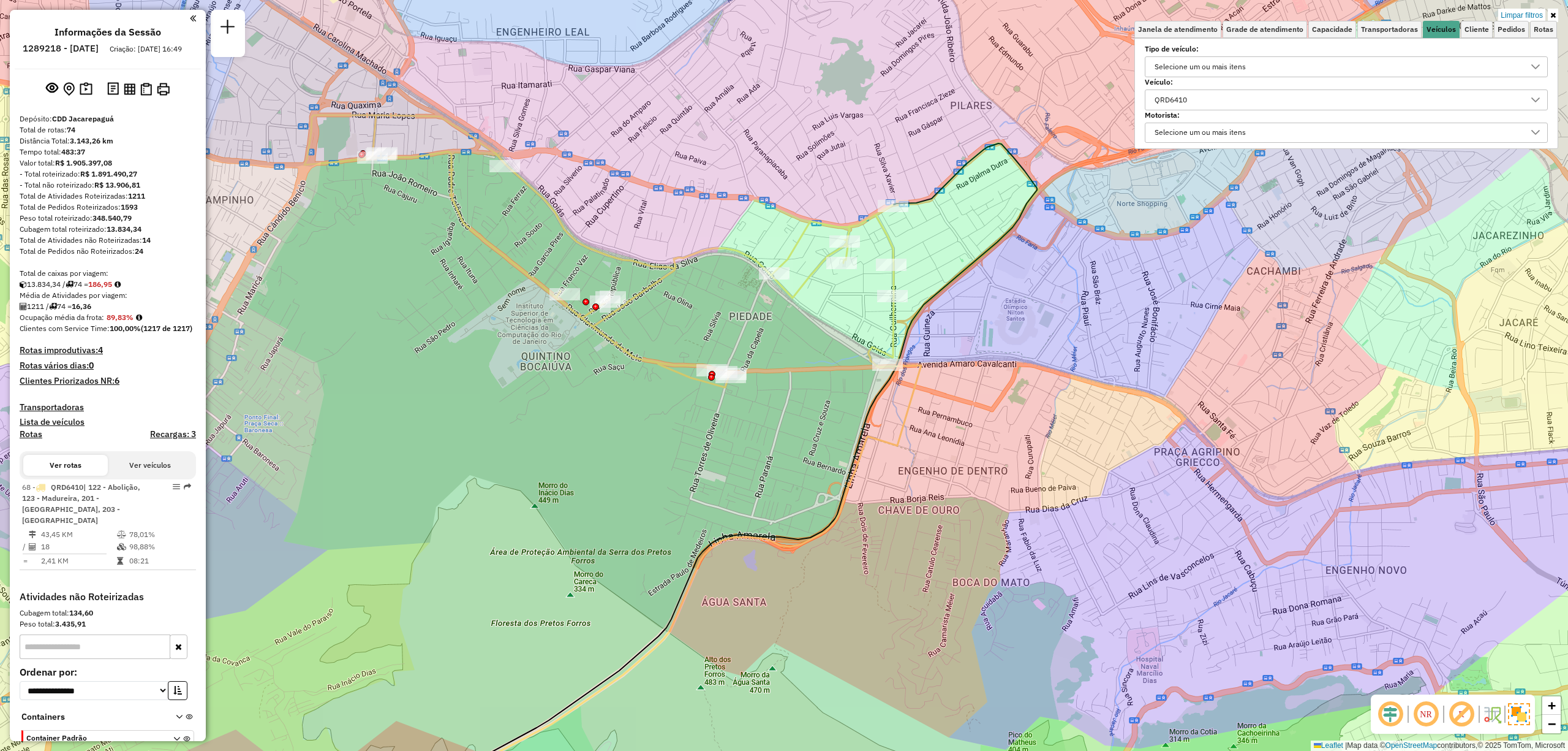
drag, startPoint x: 846, startPoint y: 336, endPoint x: 800, endPoint y: 366, distance: 54.9
click at [800, 366] on div "Limpar filtros Janela de atendimento Grade de atendimento Capacidade Transporta…" at bounding box center [784, 376] width 1568 height 751
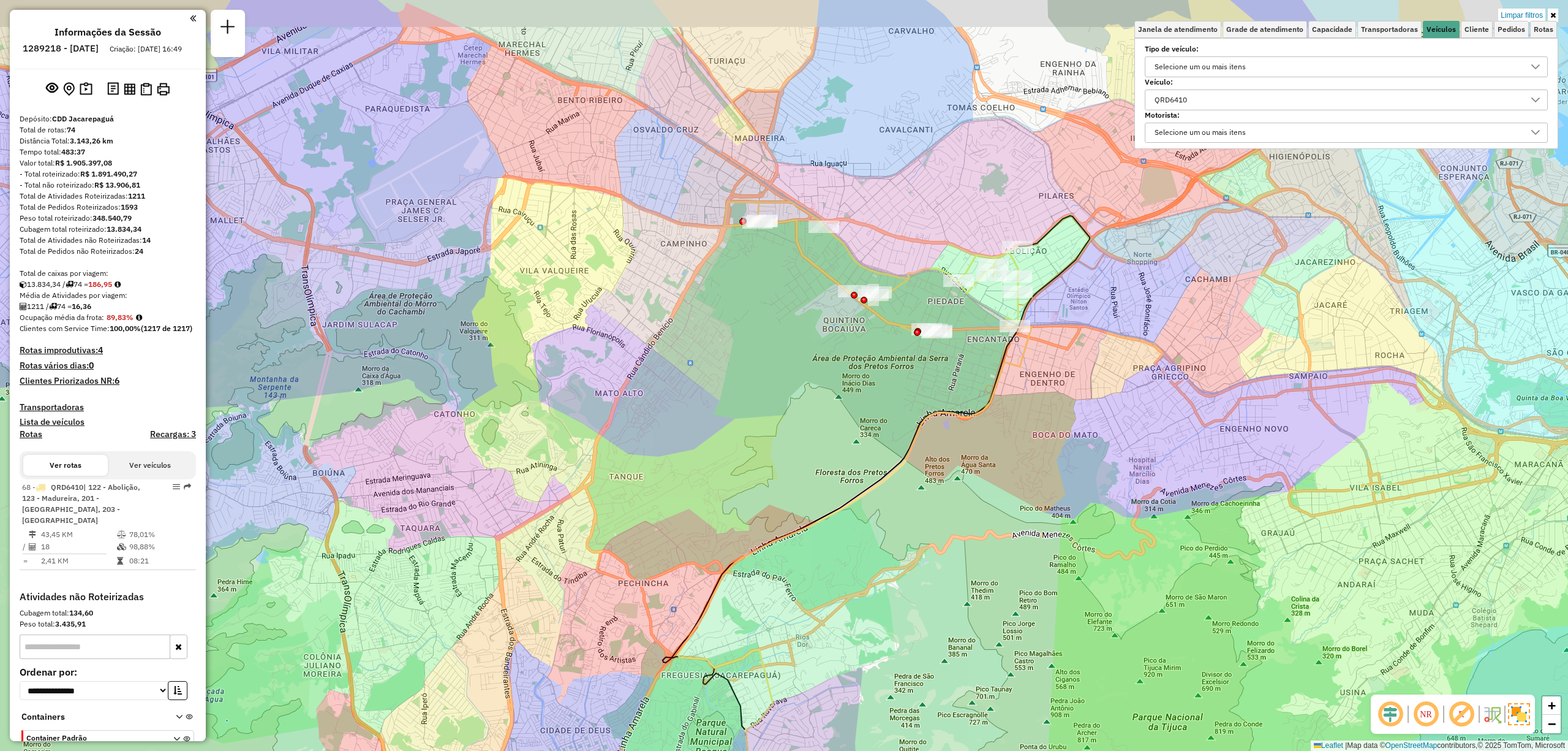
drag, startPoint x: 837, startPoint y: 348, endPoint x: 816, endPoint y: 391, distance: 47.9
click at [816, 391] on div "Limpar filtros Janela de atendimento Grade de atendimento Capacidade Transporta…" at bounding box center [784, 376] width 1568 height 751
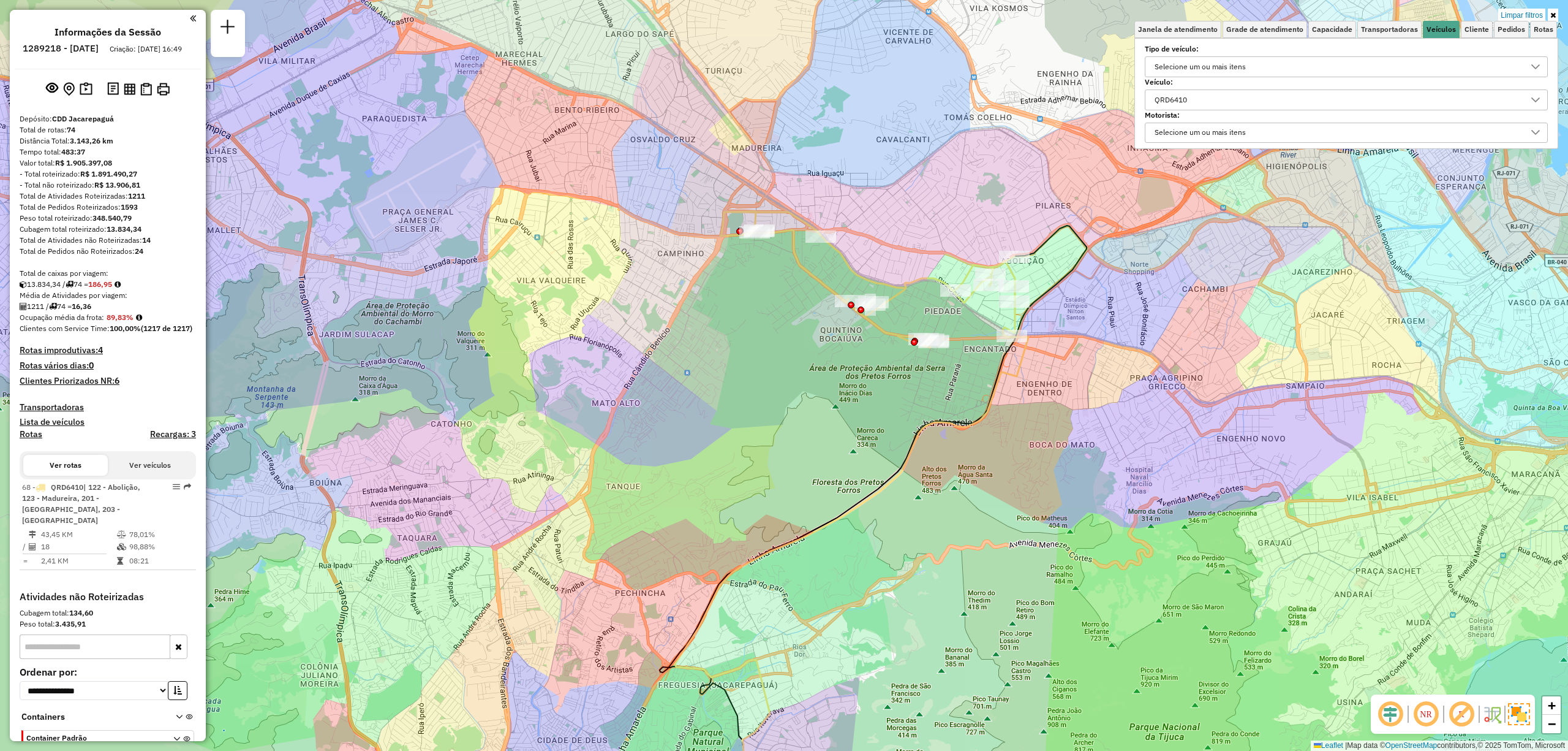
drag, startPoint x: 816, startPoint y: 391, endPoint x: 813, endPoint y: 398, distance: 7.6
click at [813, 398] on div "Limpar filtros Janela de atendimento Grade de atendimento Capacidade Transporta…" at bounding box center [784, 376] width 1568 height 751
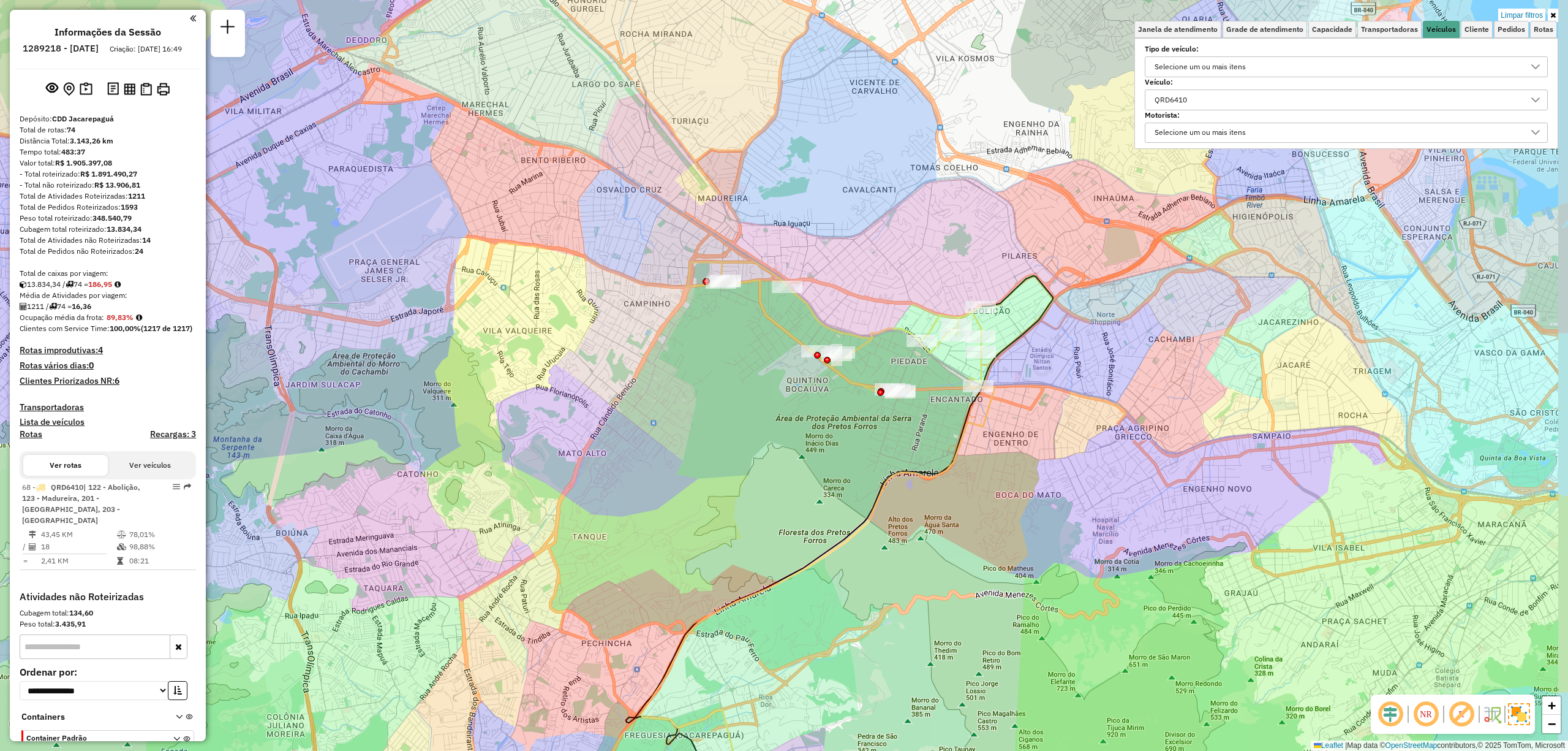
drag, startPoint x: 779, startPoint y: 369, endPoint x: 729, endPoint y: 440, distance: 86.8
click at [729, 441] on div "Limpar filtros Janela de atendimento Grade de atendimento Capacidade Transporta…" at bounding box center [784, 376] width 1568 height 751
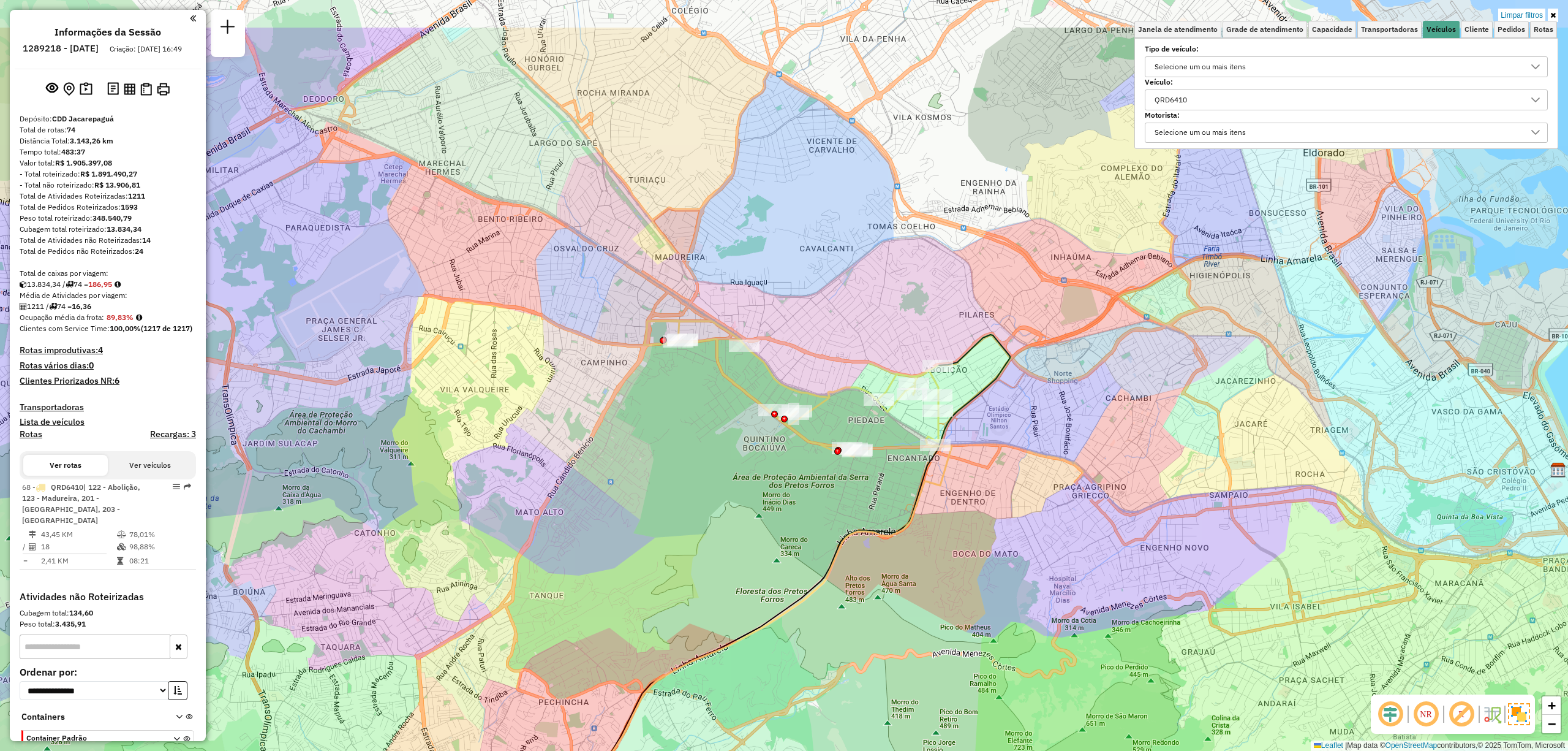
click at [729, 440] on div "Limpar filtros Janela de atendimento Grade de atendimento Capacidade Transporta…" at bounding box center [784, 376] width 1568 height 751
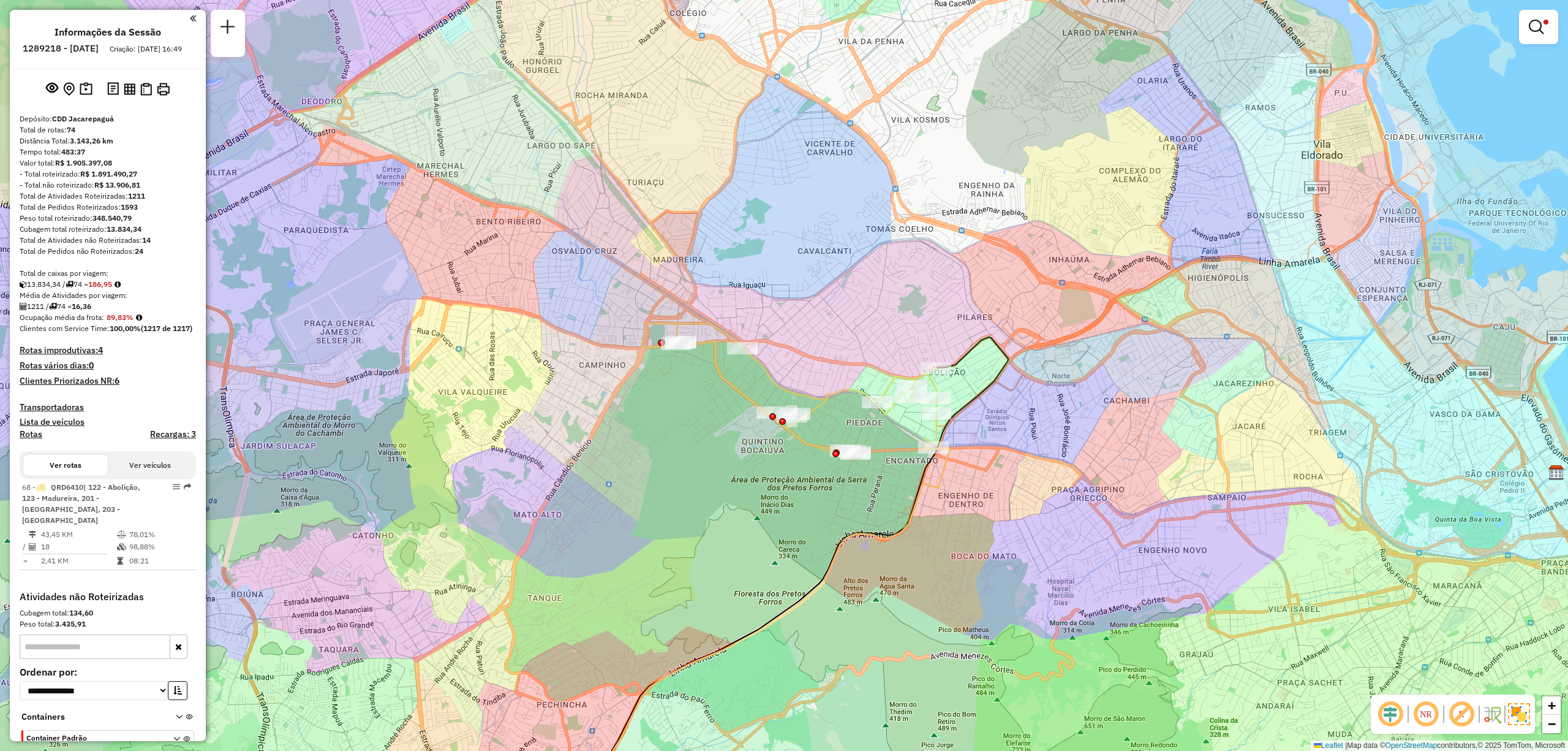
click at [736, 340] on icon at bounding box center [789, 391] width 295 height 136
select select "**********"
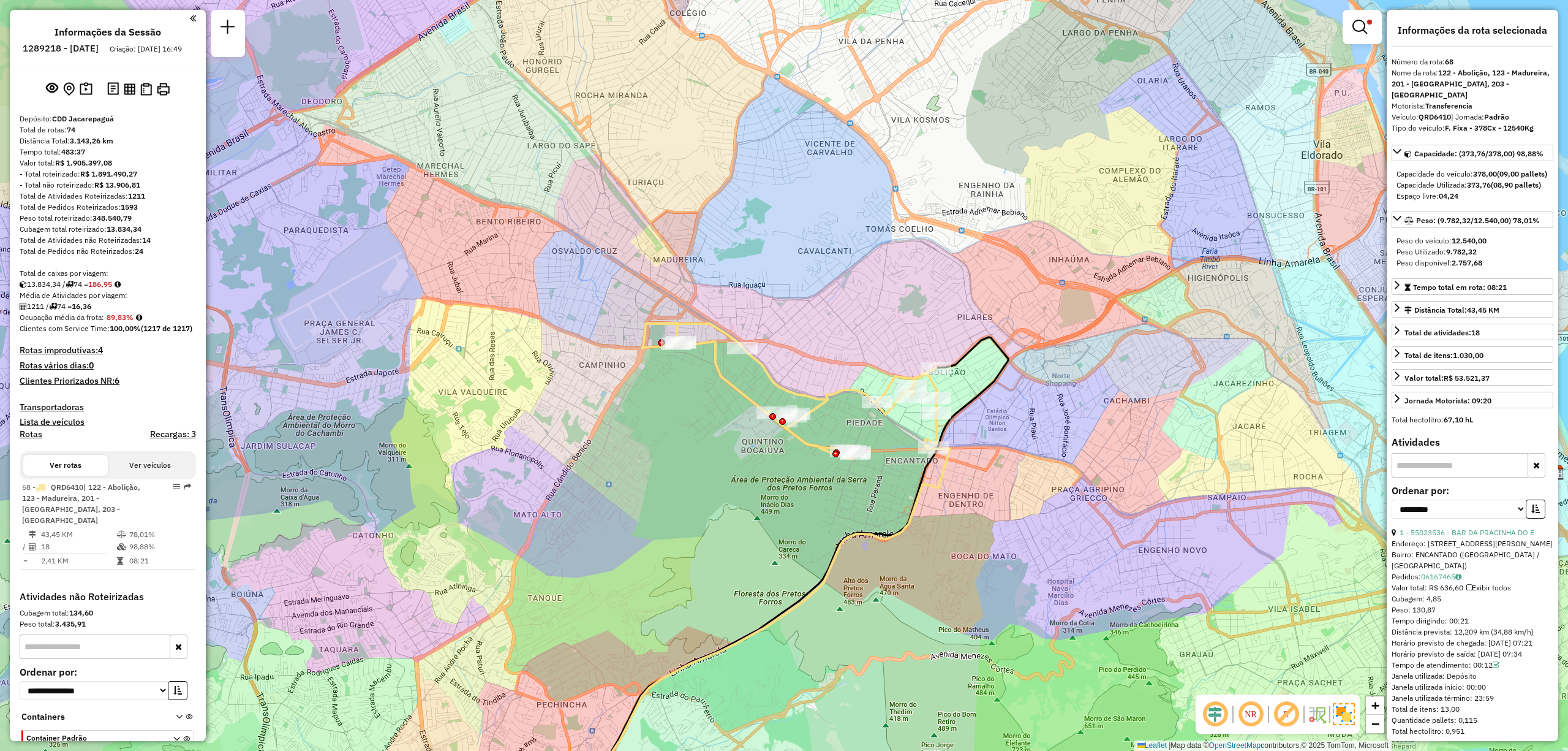
scroll to position [491, 0]
